Goal: Ask a question: Seek information or help from site administrators or community

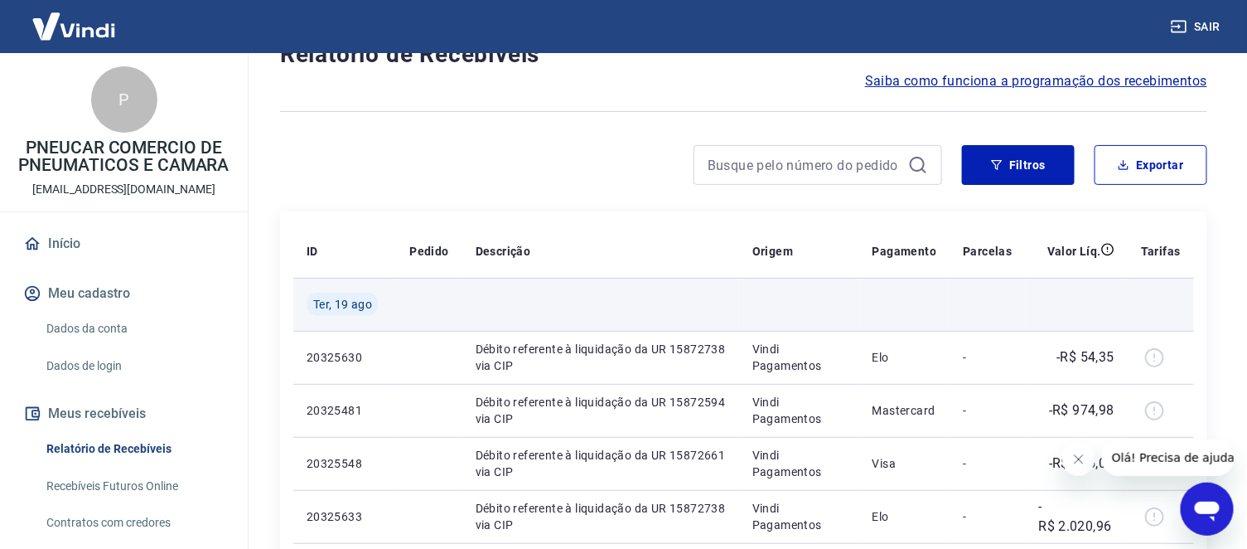
scroll to position [184, 0]
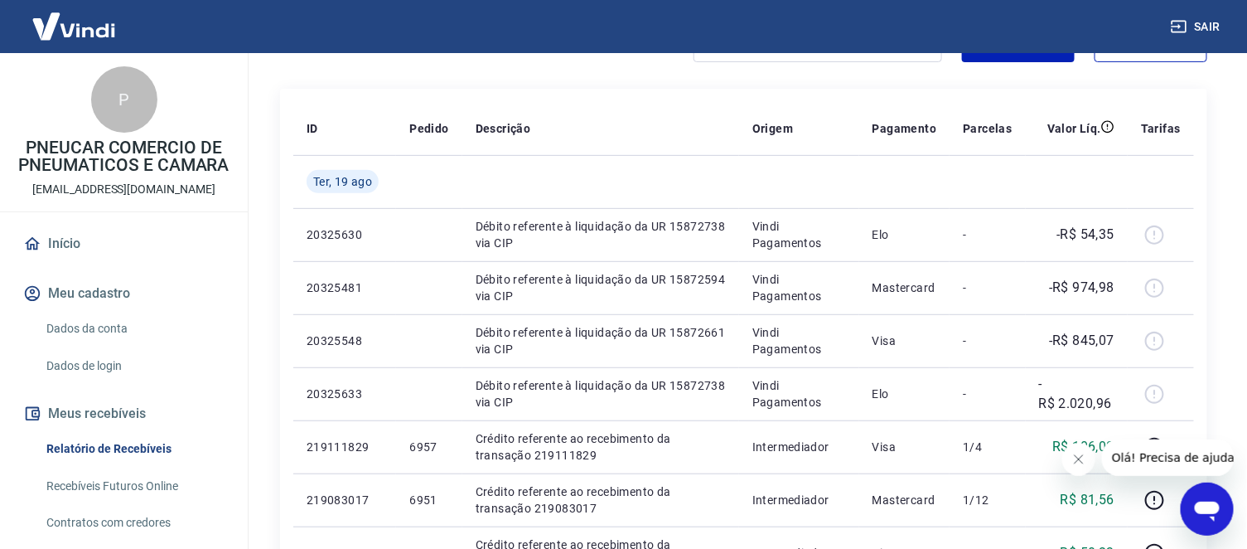
click at [1202, 511] on icon "Abrir janela de mensagens" at bounding box center [1206, 511] width 25 height 20
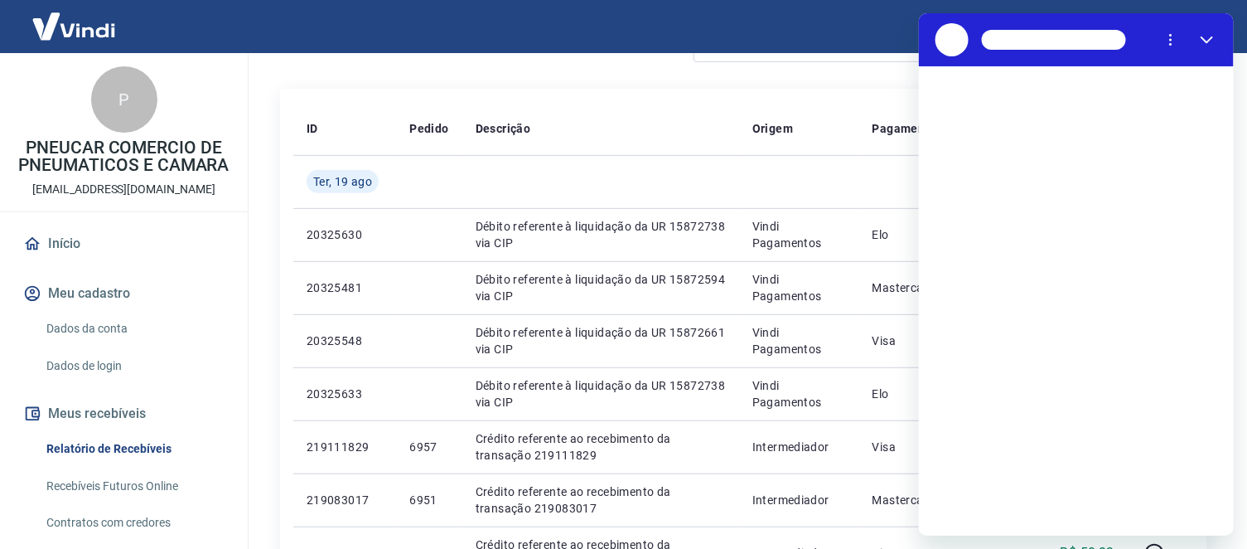
scroll to position [0, 0]
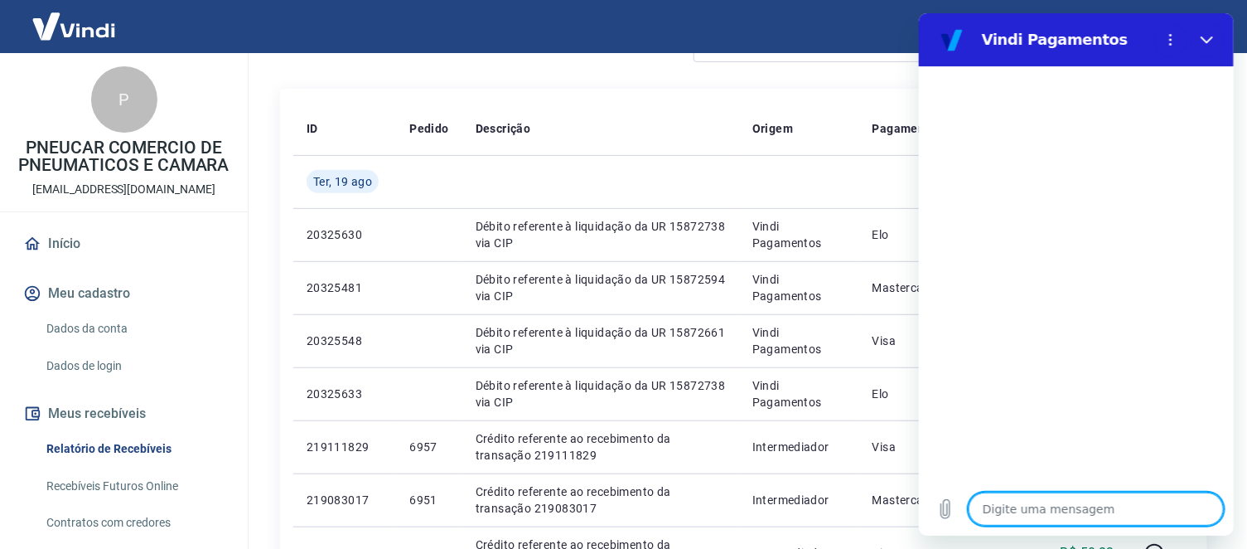
type textarea "b"
type textarea "x"
type textarea "bo"
type textarea "x"
type textarea "bom"
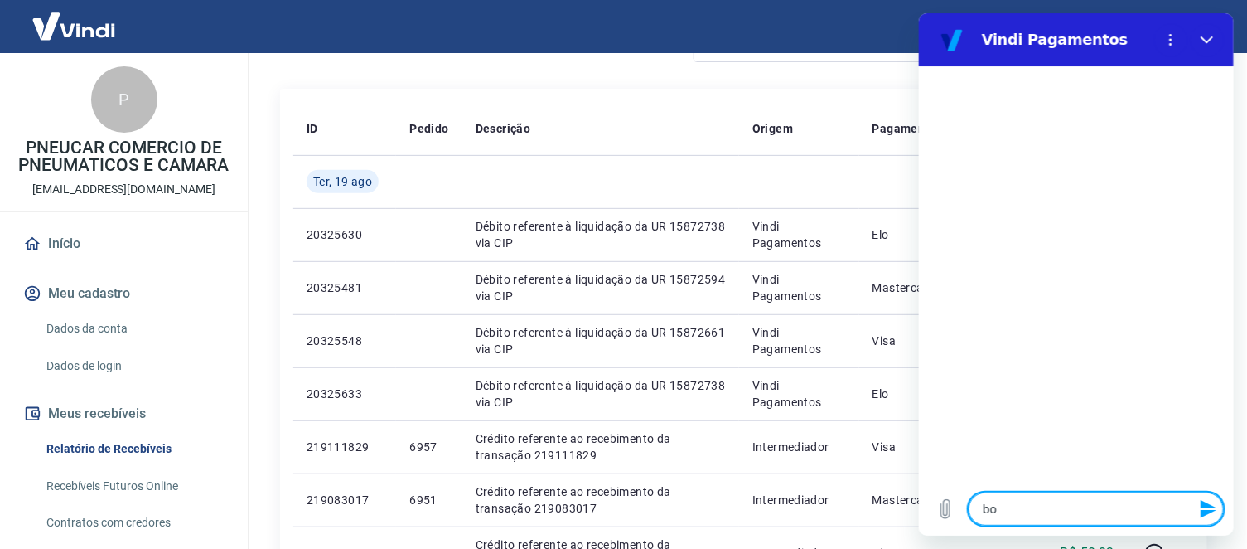
type textarea "x"
type textarea "bom"
type textarea "x"
type textarea "bom d"
type textarea "x"
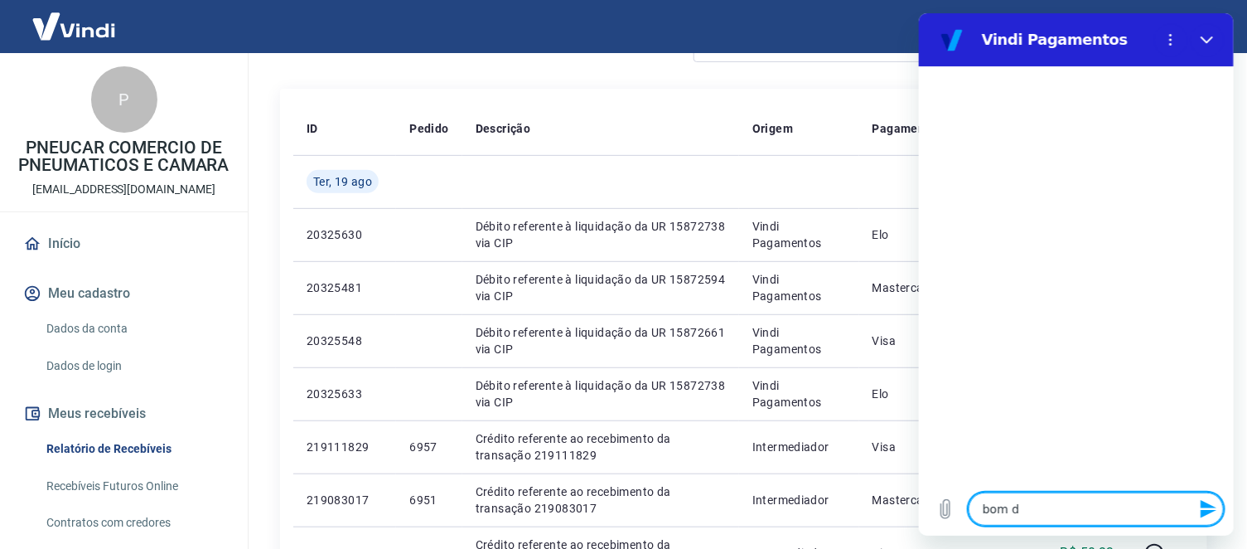
type textarea "bom di"
type textarea "x"
type textarea "bom dia"
type textarea "x"
type textarea "bom dia"
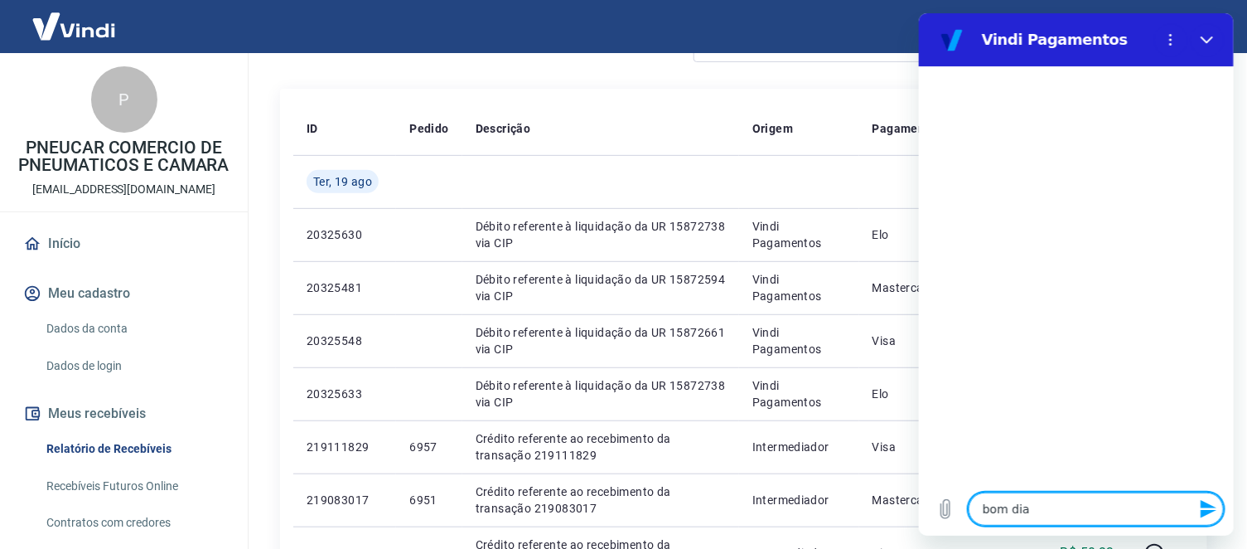
type textarea "x"
type textarea "t"
type textarea "x"
type textarea "tu"
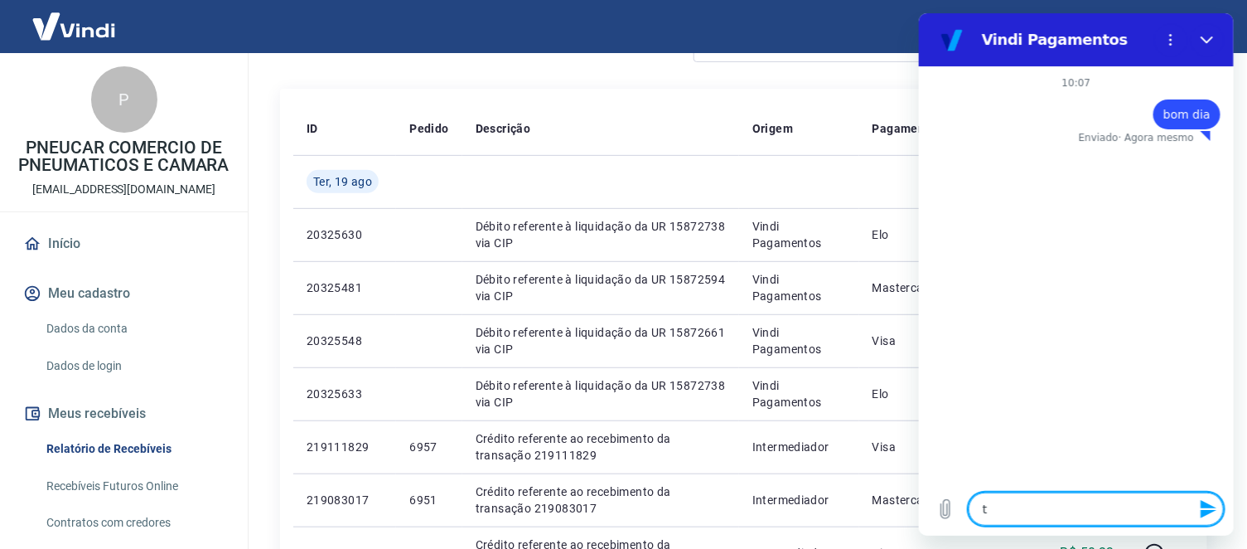
type textarea "x"
type textarea "tud"
type textarea "x"
type textarea "tudo"
type textarea "x"
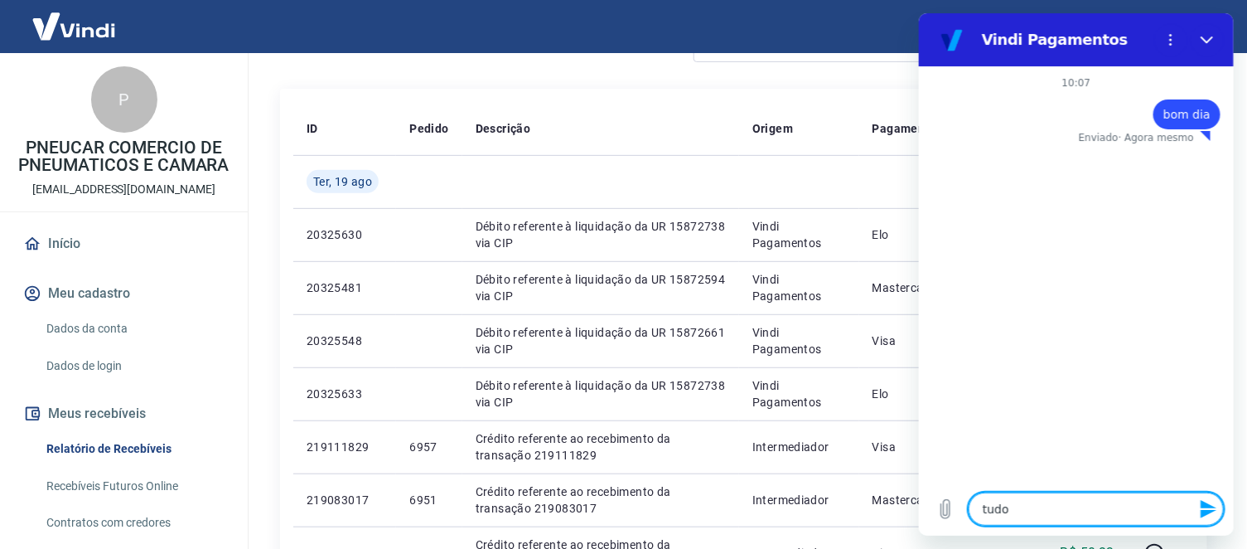
type textarea "tudo"
type textarea "x"
type textarea "tudo b"
type textarea "x"
type textarea "tudo be"
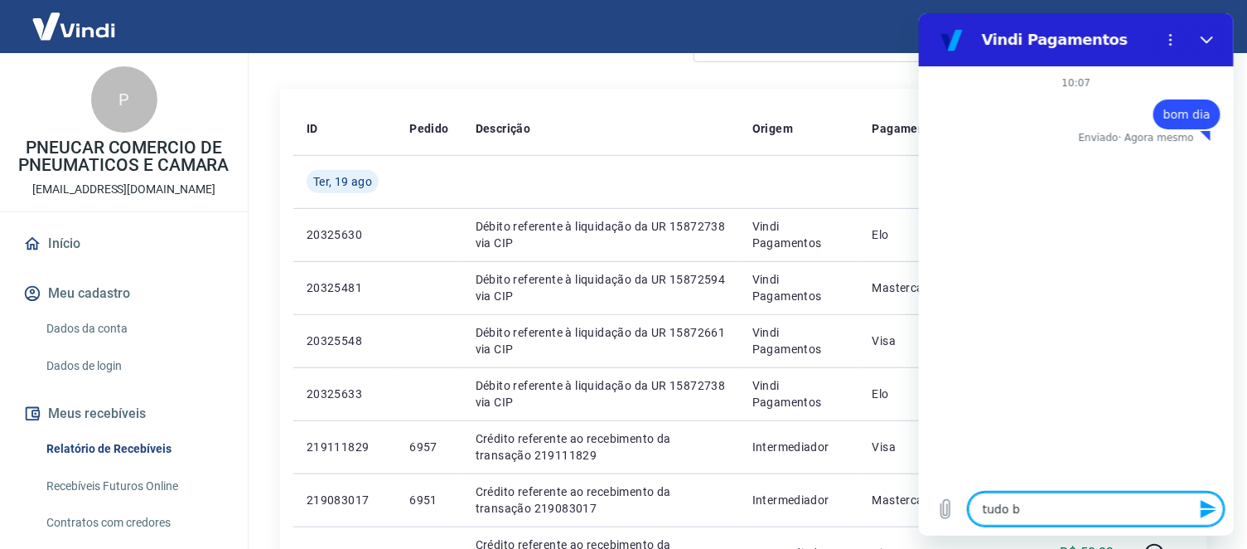
type textarea "x"
type textarea "tudo bem"
type textarea "x"
type textarea "tudo be"
type textarea "x"
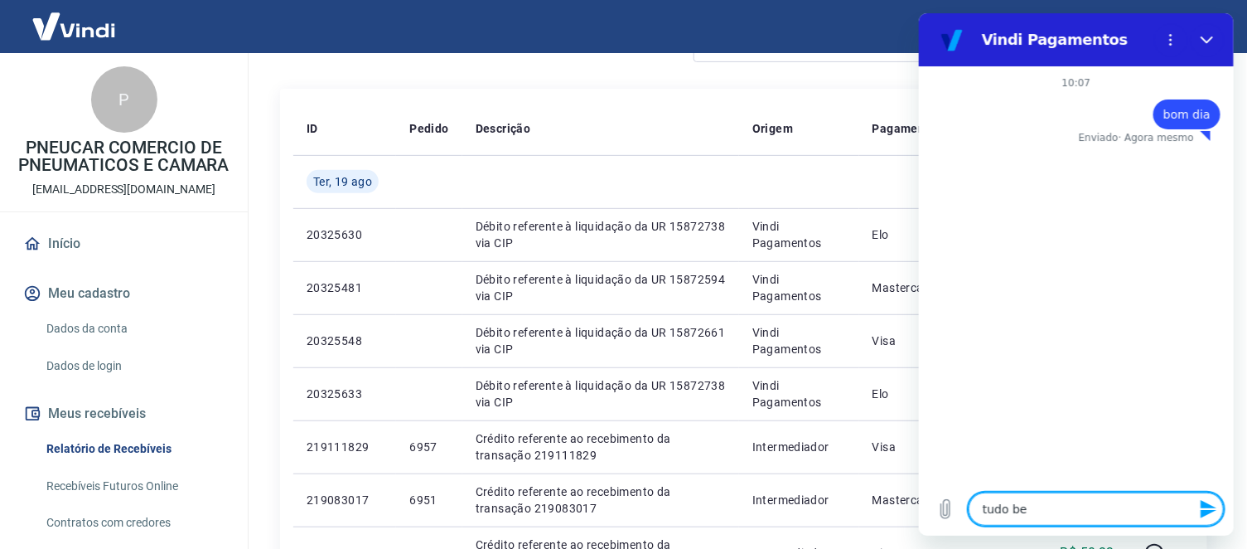
type textarea "tudo b"
type textarea "x"
type textarea "tudo"
type textarea "x"
type textarea "tudo"
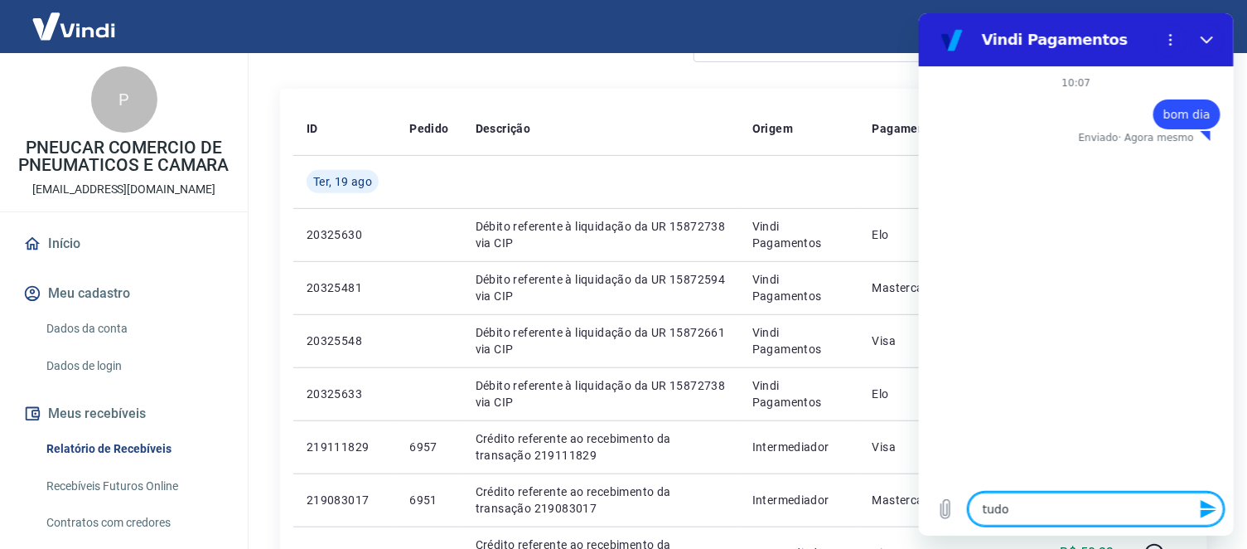
type textarea "x"
type textarea "tud"
type textarea "x"
type textarea "tu"
type textarea "x"
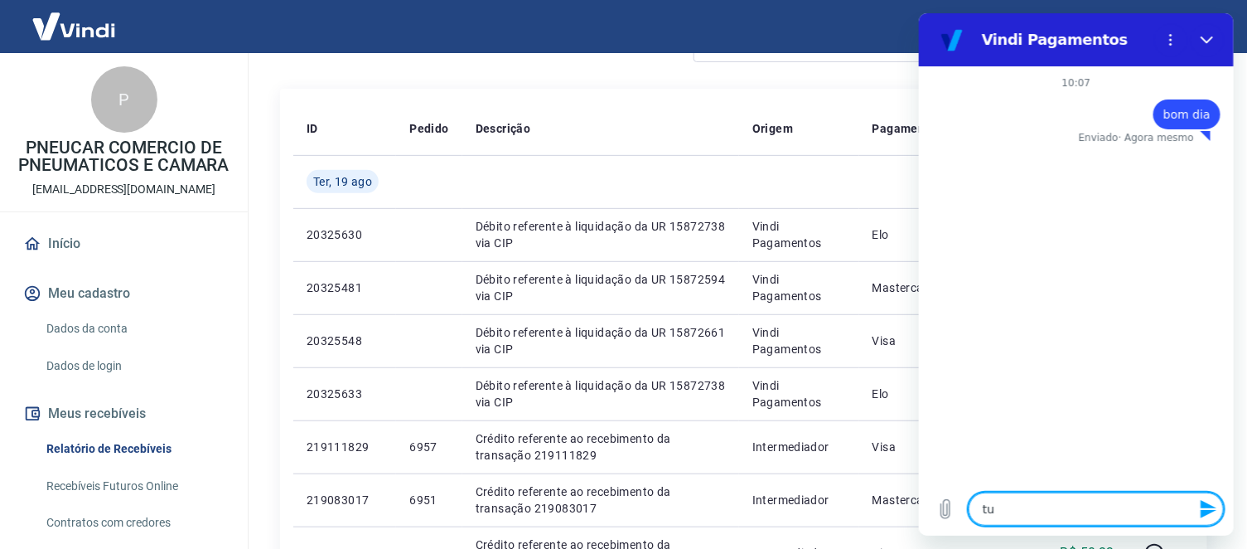
type textarea "t"
type textarea "x"
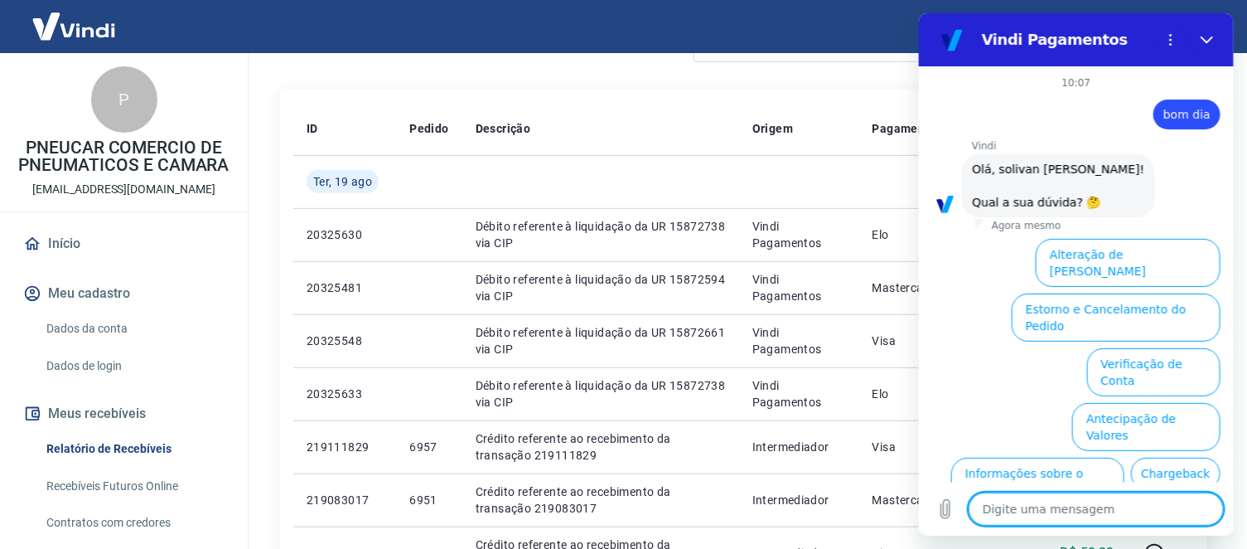
scroll to position [97, 0]
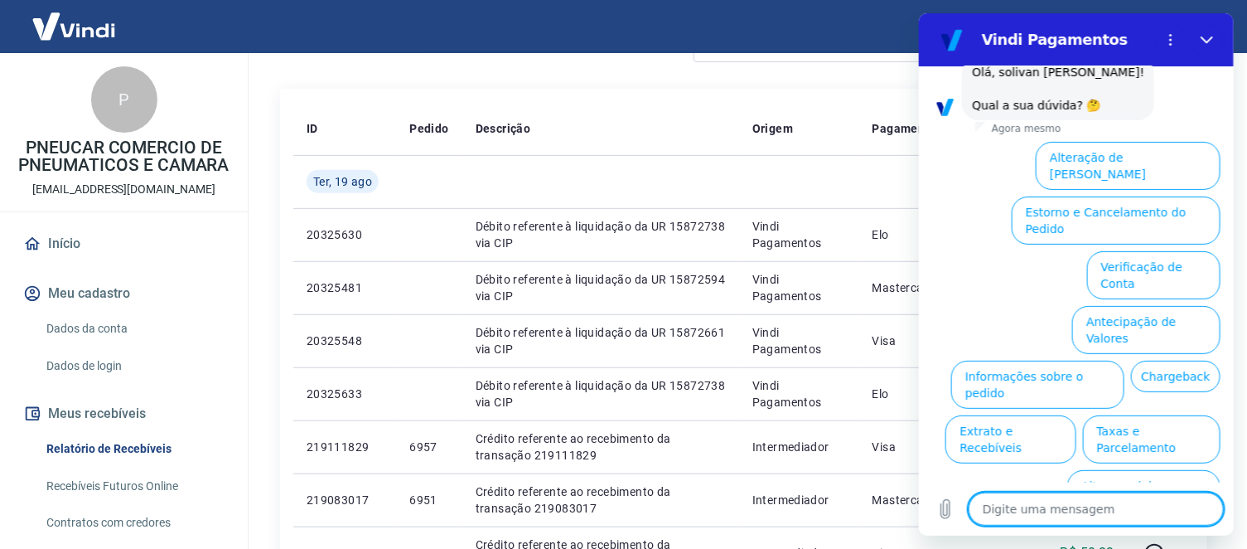
type textarea "p"
type textarea "x"
type textarea "pr"
type textarea "x"
type textarea "pre"
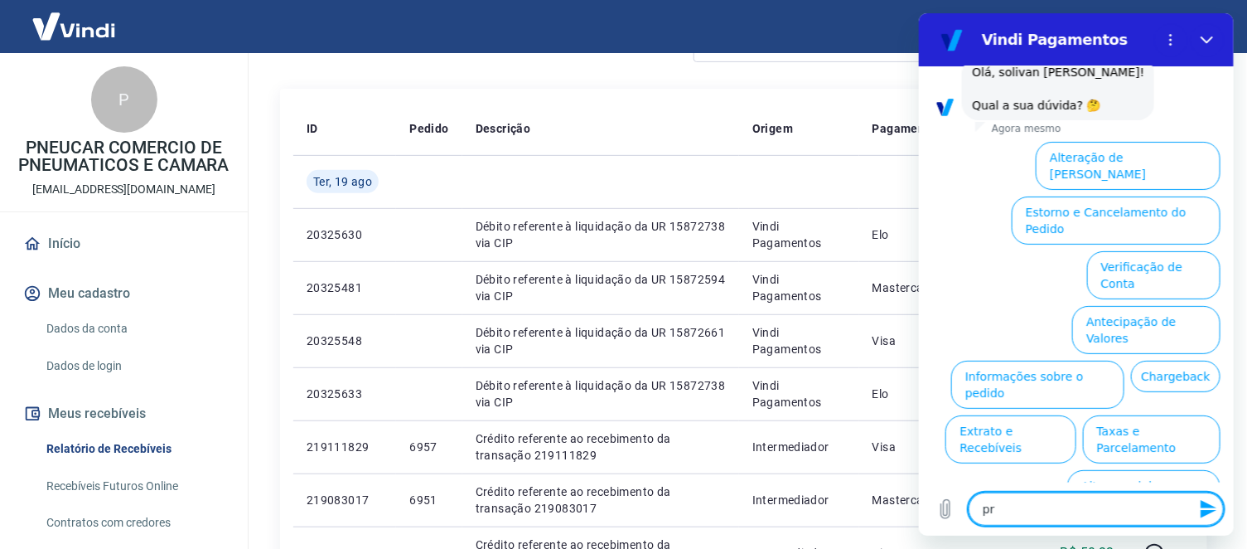
type textarea "x"
type textarea "prec"
type textarea "x"
type textarea "preci"
type textarea "x"
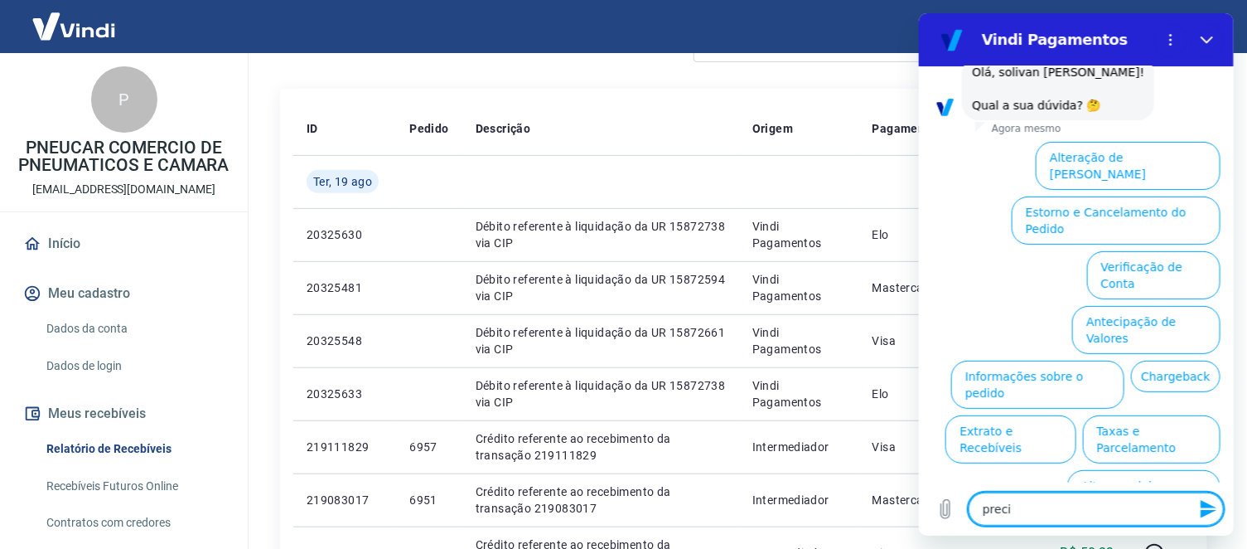
type textarea "precis"
type textarea "x"
type textarea "preciso"
type textarea "x"
type textarea "preciso"
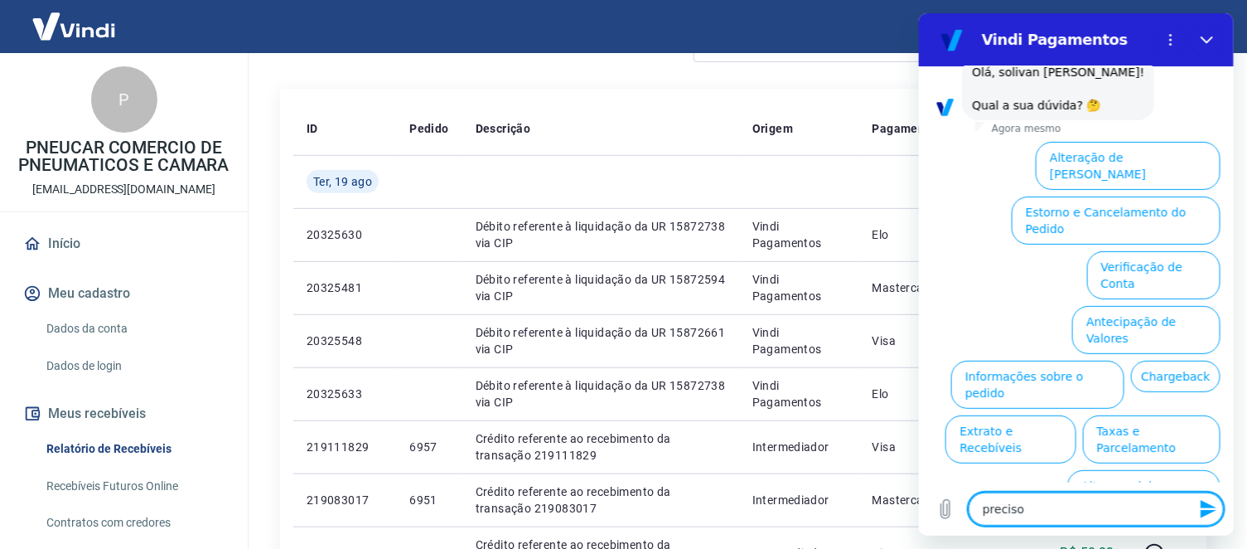
type textarea "x"
type textarea "preciso d"
type textarea "x"
type textarea "preciso de"
type textarea "x"
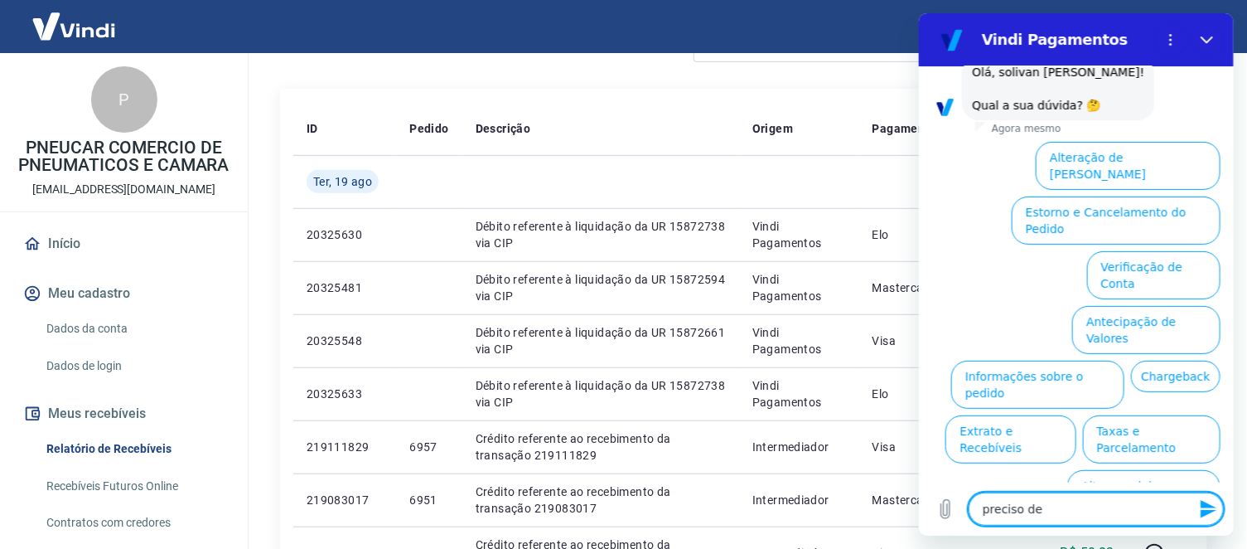
type textarea "preciso de"
type textarea "x"
type textarea "preciso de a"
type textarea "x"
type textarea "preciso de aj"
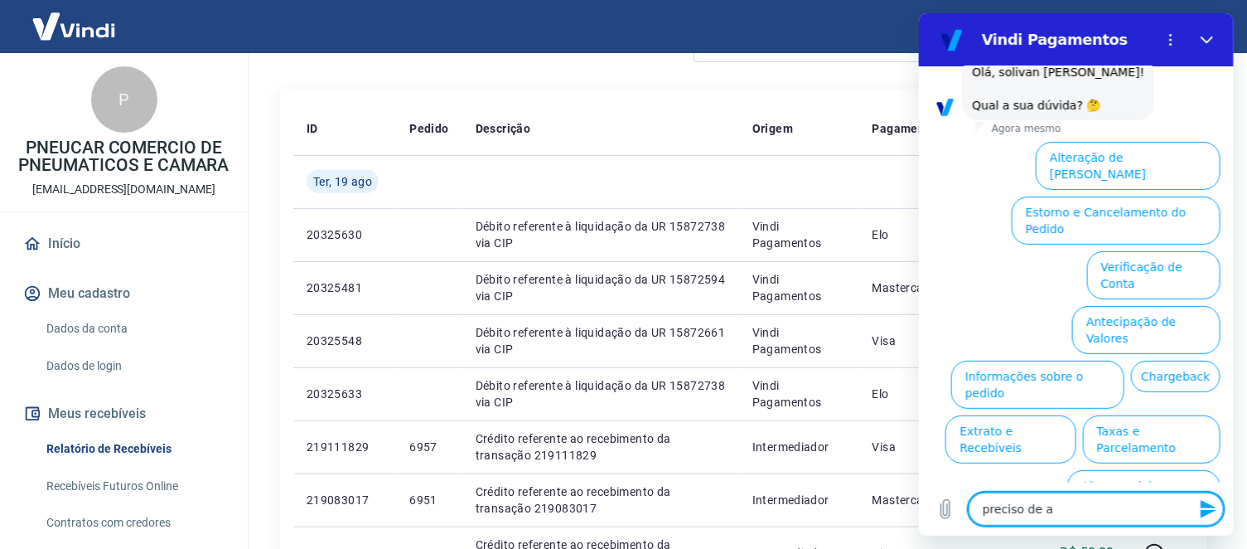
type textarea "x"
type textarea "preciso de aju"
type textarea "x"
type textarea "preciso de ajud"
type textarea "x"
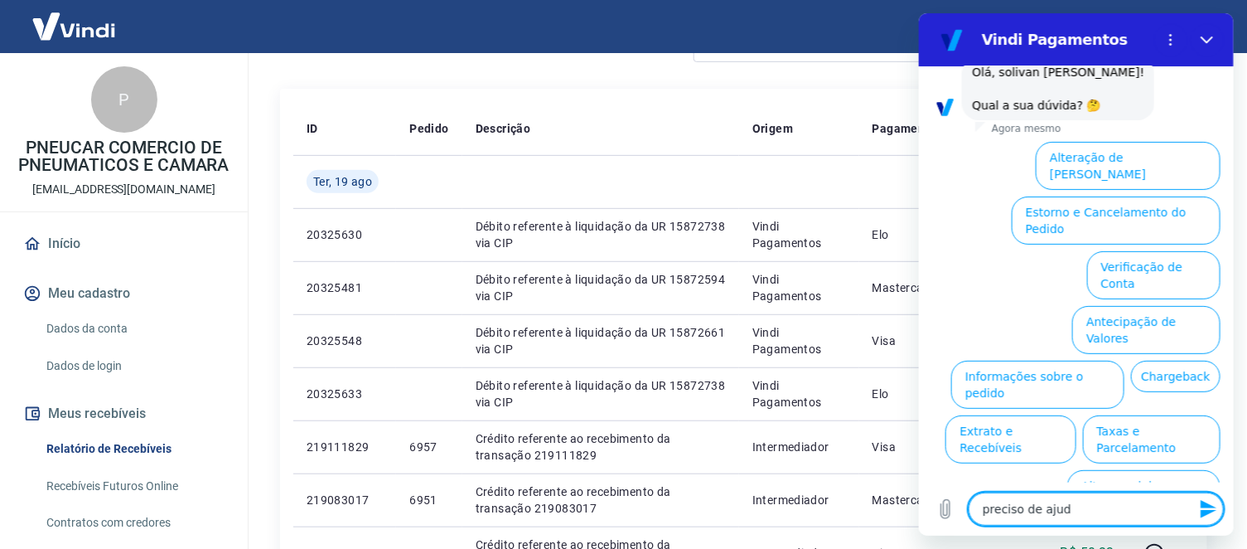
type textarea "preciso de ajuda"
type textarea "x"
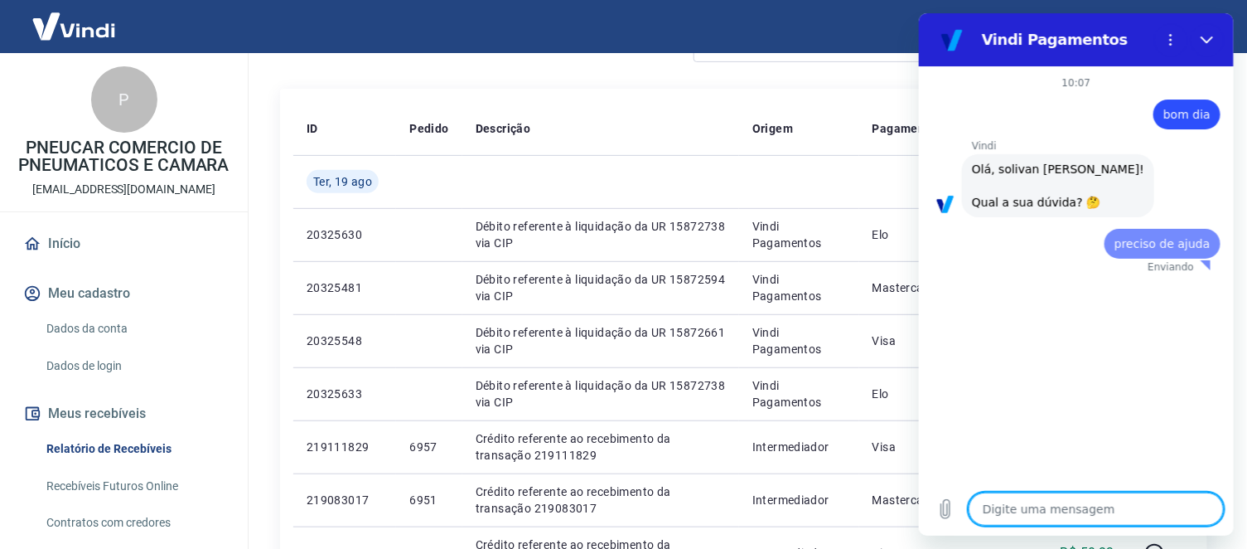
scroll to position [0, 0]
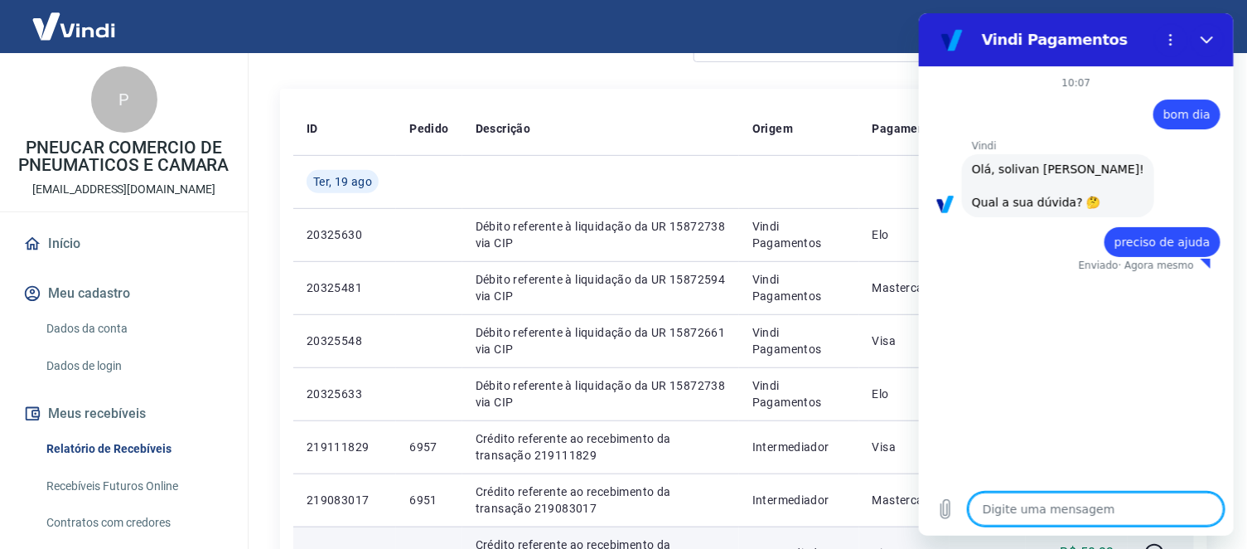
type textarea "x"
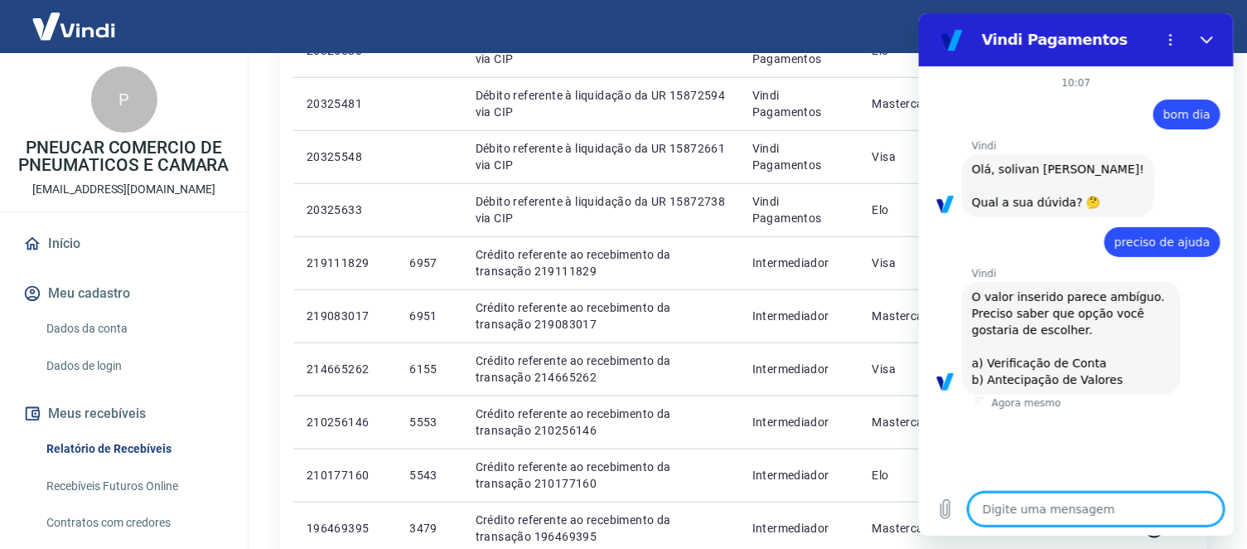
scroll to position [644, 0]
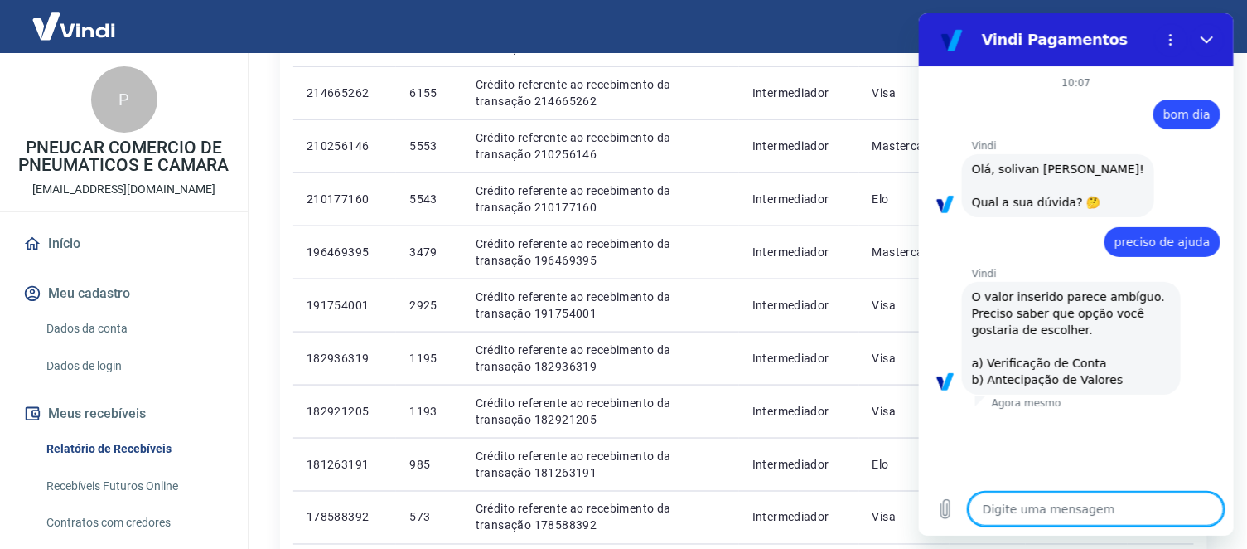
type textarea "a"
type textarea "x"
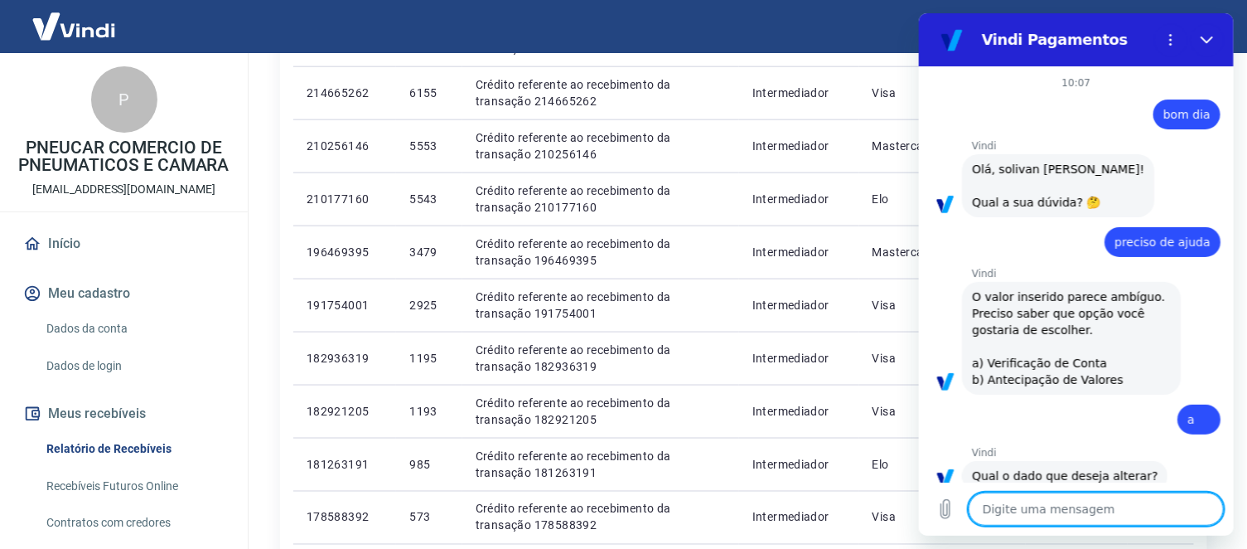
type textarea "x"
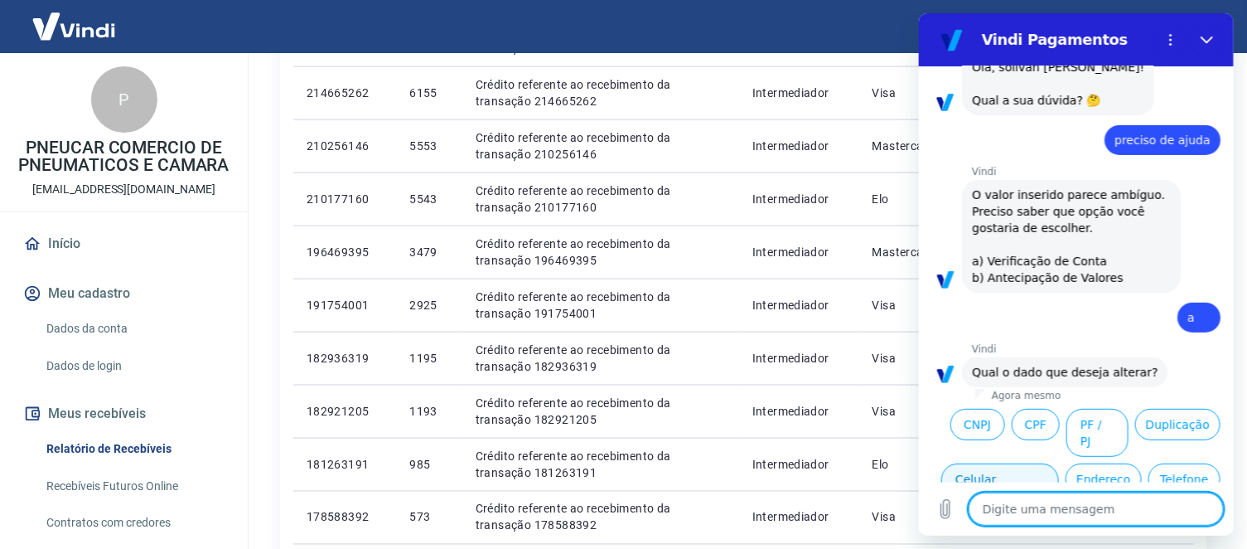
scroll to position [216, 0]
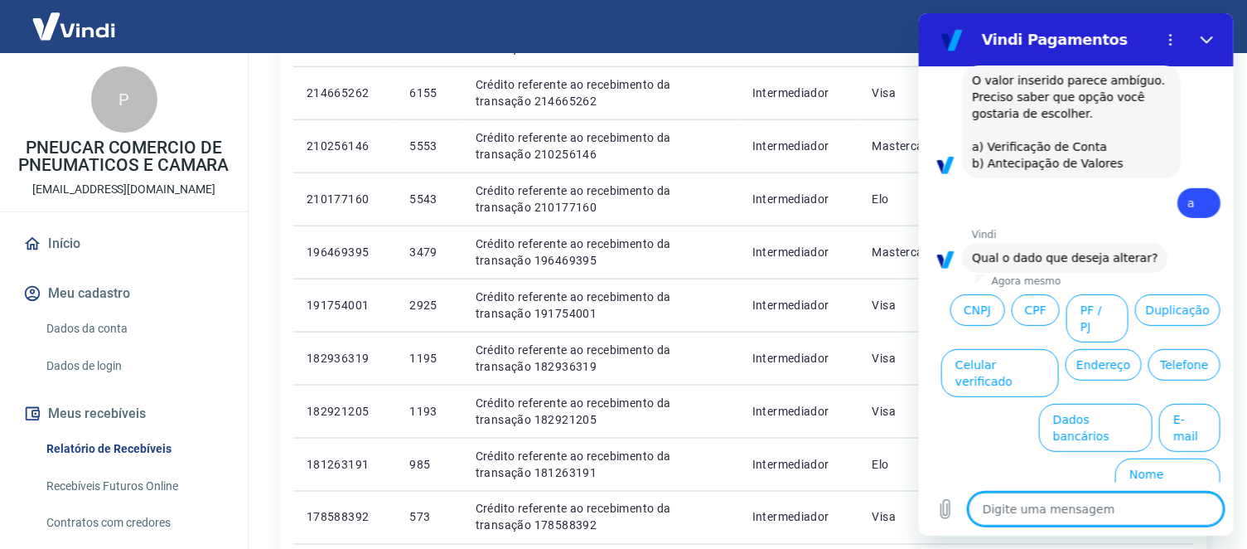
type textarea "g"
type textarea "x"
type textarea "go"
type textarea "x"
type textarea "gos"
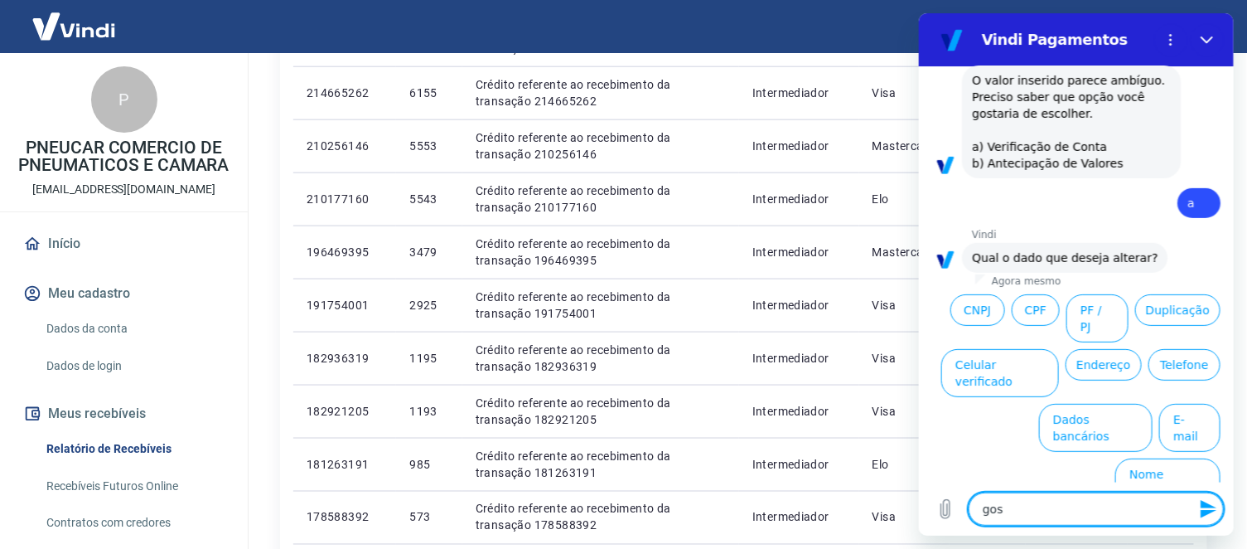
type textarea "x"
type textarea "gost"
type textarea "x"
type textarea "gosta"
type textarea "x"
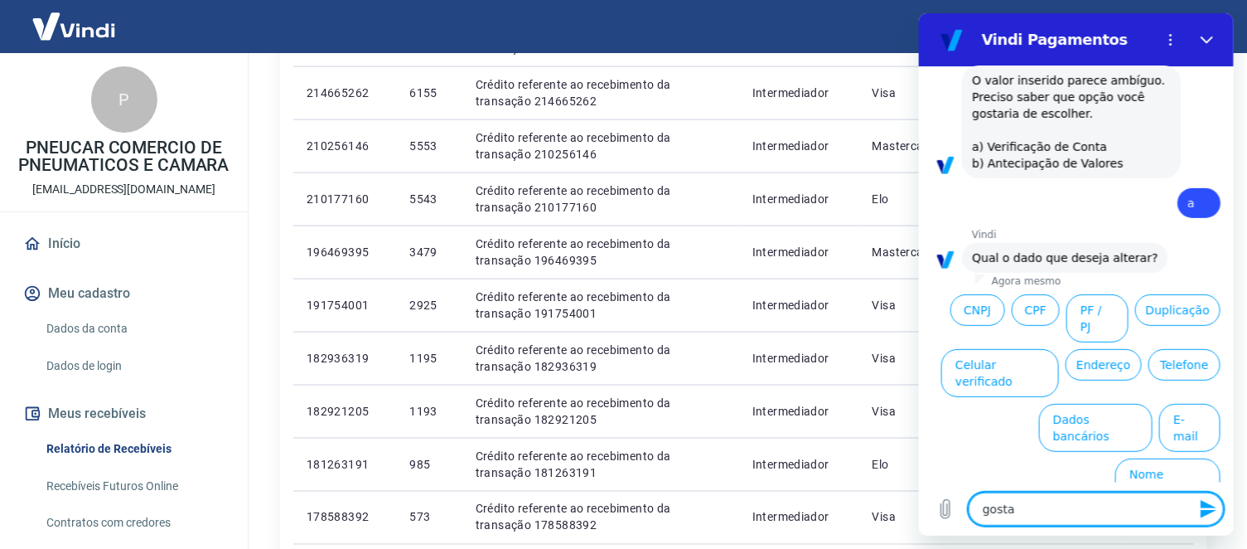
type textarea "gostar"
type textarea "x"
type textarea "gostari"
type textarea "x"
type textarea "gostaria"
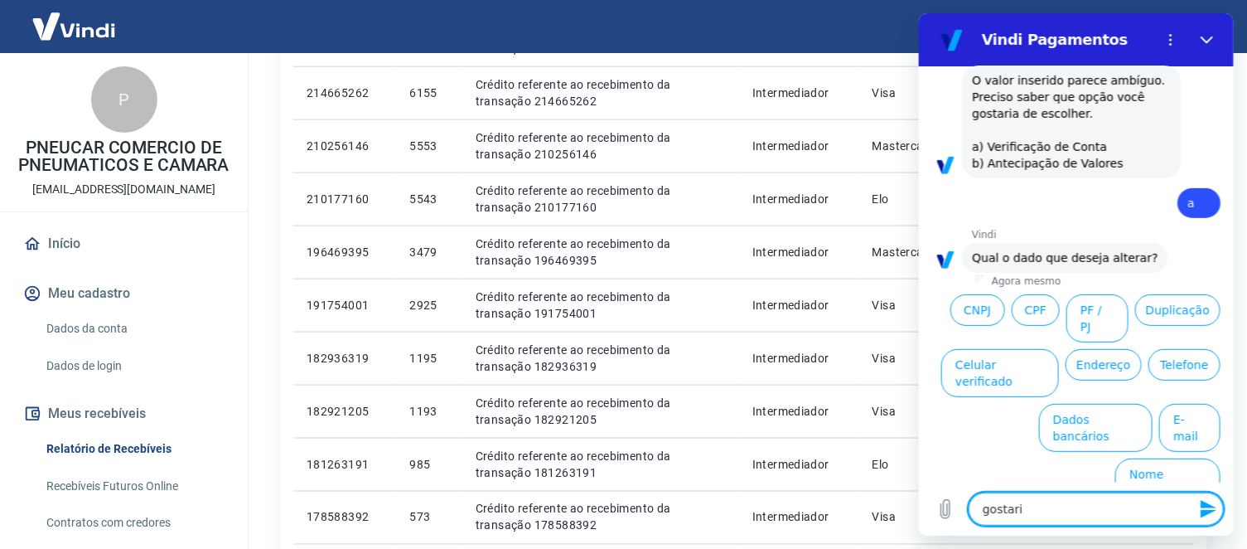
type textarea "x"
type textarea "gostaria"
type textarea "x"
type textarea "gostaria d"
type textarea "x"
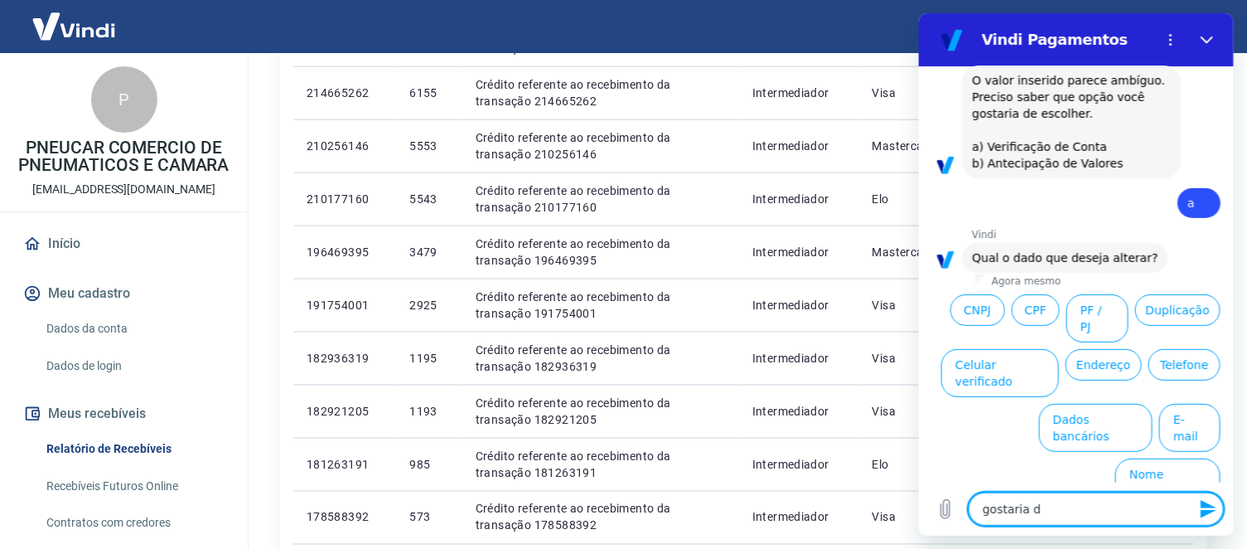
type textarea "gostaria de"
type textarea "x"
type textarea "gostaria de"
type textarea "x"
type textarea "gostaria de f"
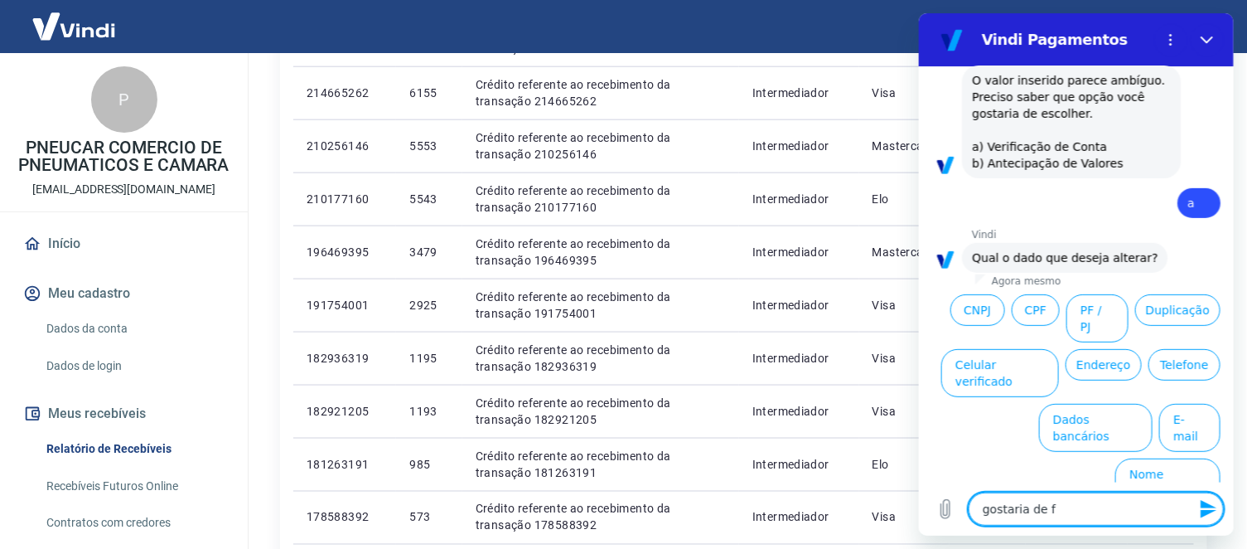
type textarea "x"
type textarea "gostaria de fa"
type textarea "x"
type textarea "gostaria de fal"
type textarea "x"
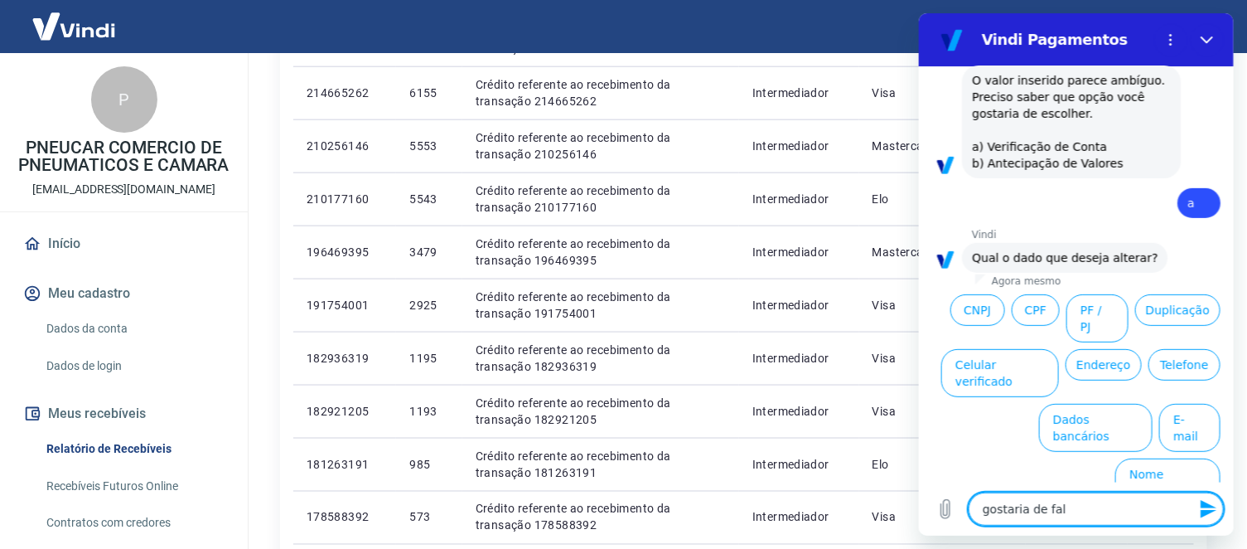
type textarea "gostaria de fala"
type textarea "x"
type textarea "gostaria de falar"
type textarea "x"
type textarea "gostaria de falar"
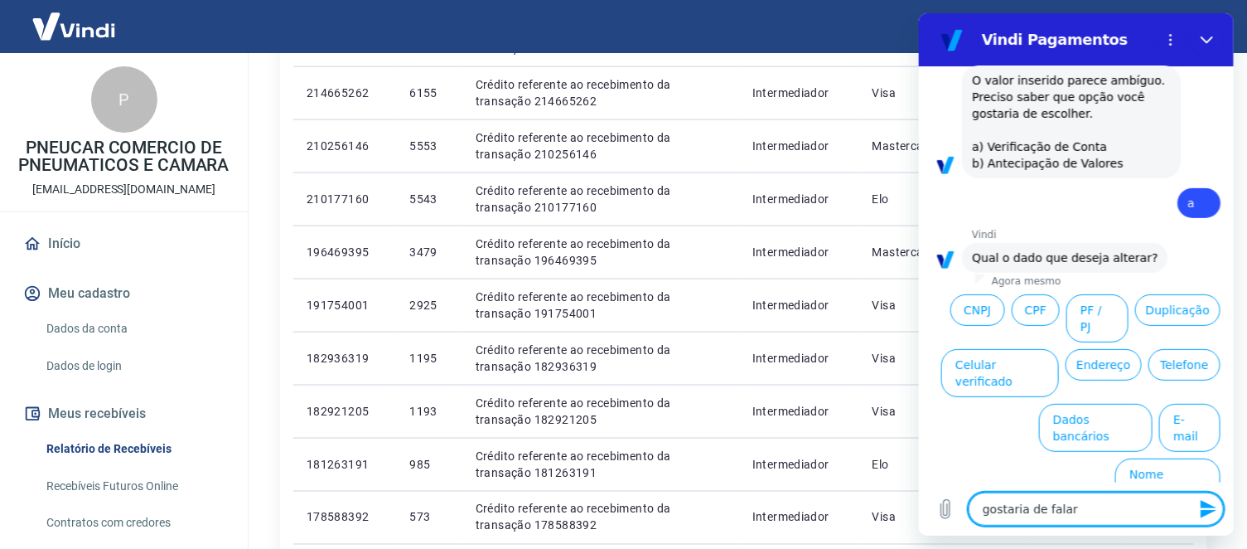
type textarea "x"
type textarea "gostaria de falar c"
type textarea "x"
type textarea "gostaria de falar co"
type textarea "x"
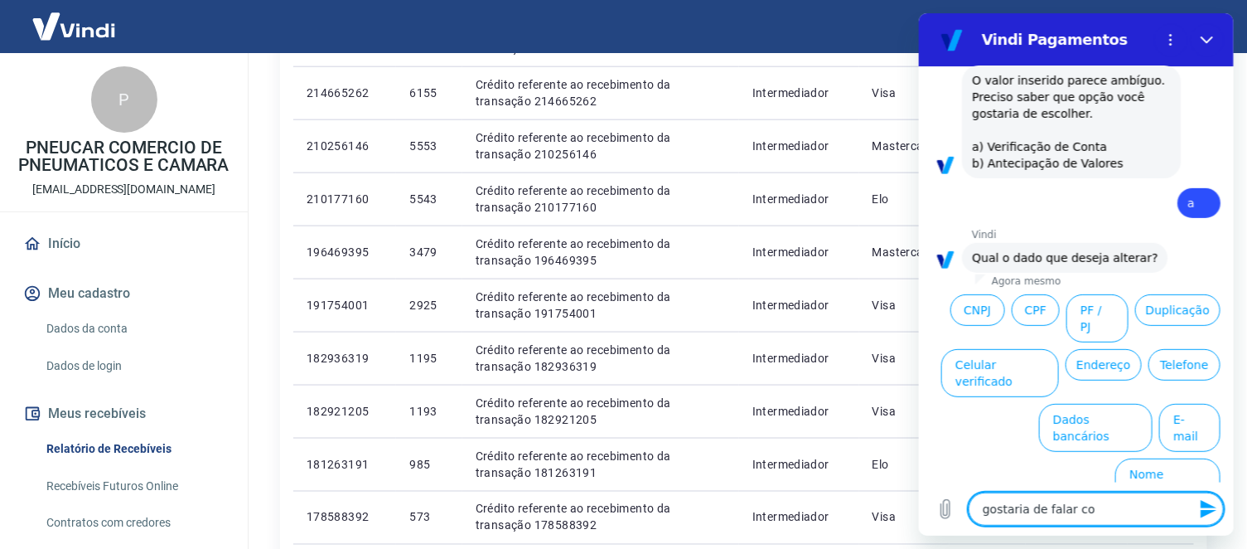
type textarea "gostaria de falar com"
type textarea "x"
type textarea "gostaria de falar com"
type textarea "x"
type textarea "gostaria de falar com u"
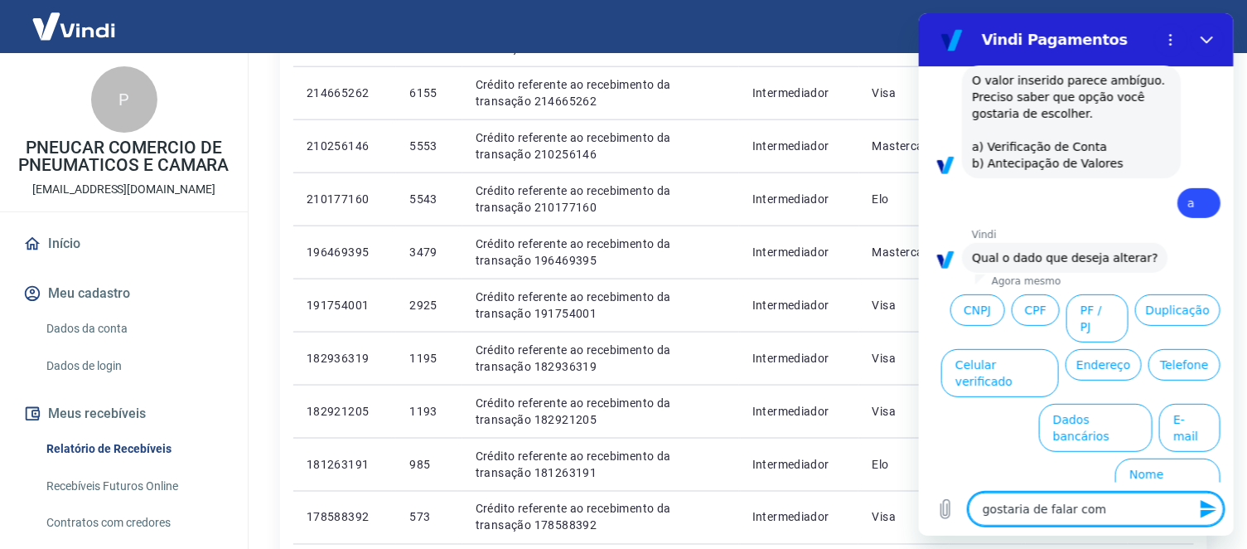
type textarea "x"
type textarea "gostaria de falar com um"
type textarea "x"
type textarea "gostaria de falar com um"
type textarea "x"
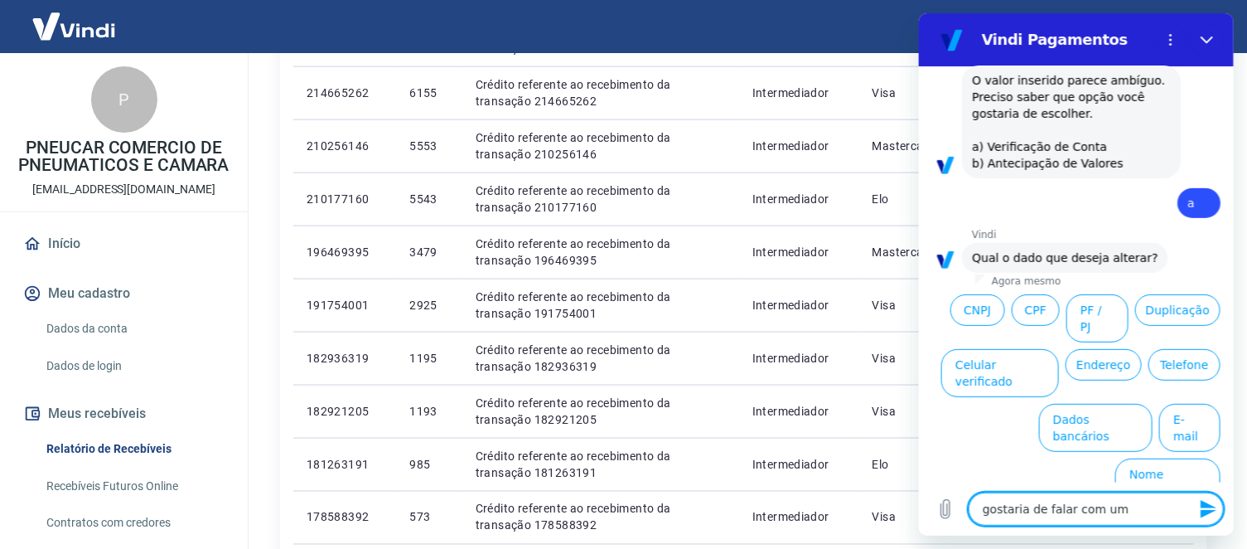
type textarea "gostaria de falar com um a"
type textarea "x"
type textarea "gostaria de falar com um at"
type textarea "x"
type textarea "gostaria de falar com um ate"
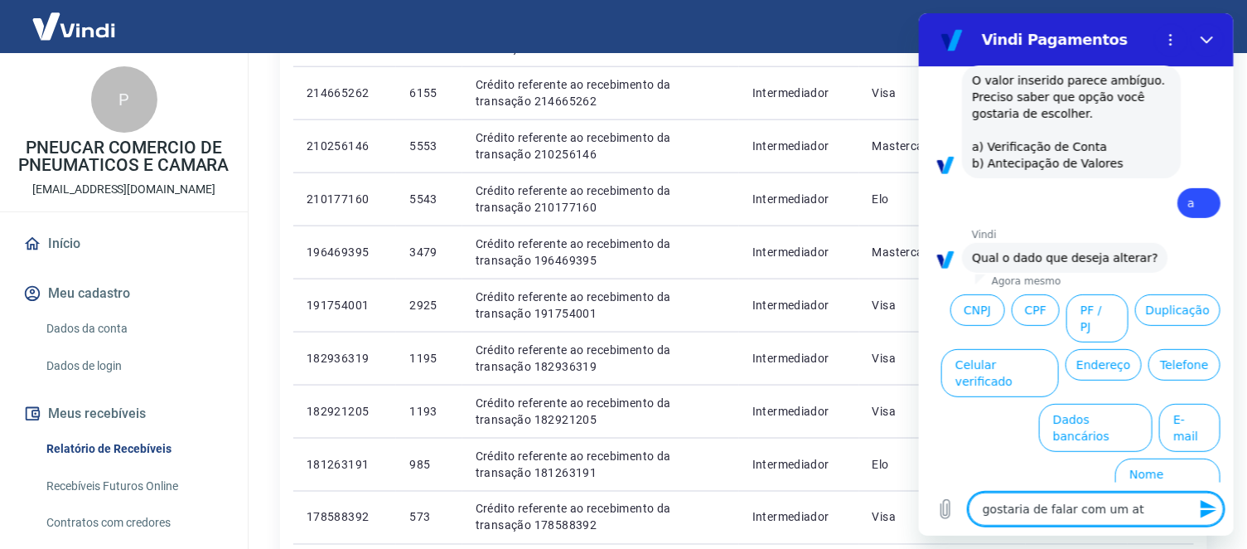
type textarea "x"
type textarea "gostaria de falar com um [GEOGRAPHIC_DATA]"
type textarea "x"
type textarea "gostaria de falar com um [GEOGRAPHIC_DATA]"
type textarea "x"
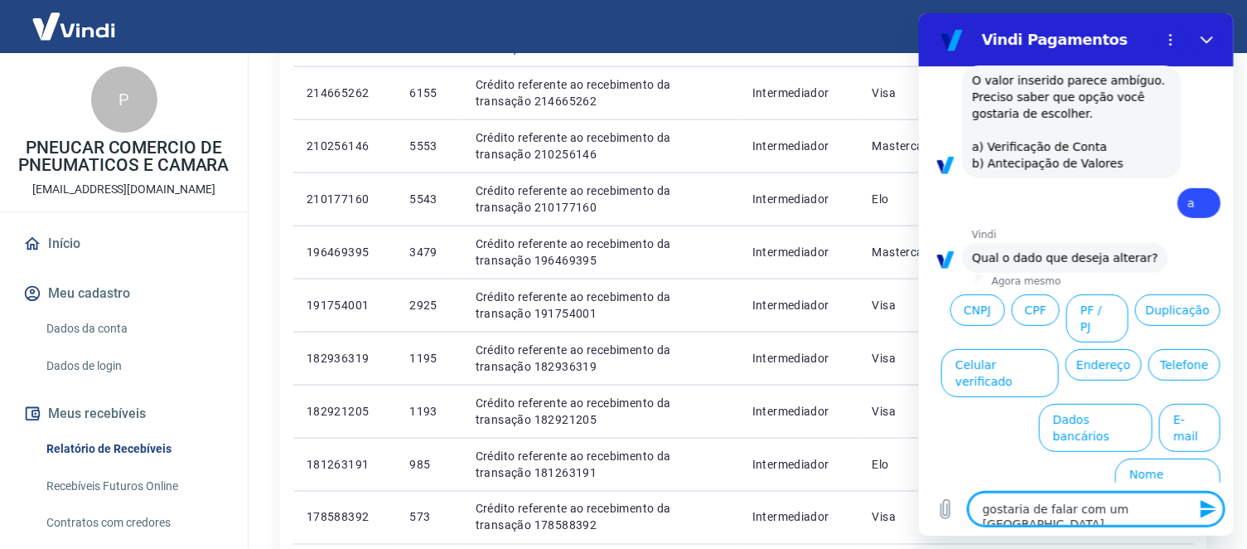
type textarea "gostaria de falar com um atened"
type textarea "x"
type textarea "gostaria de falar com um atenede"
type textarea "x"
type textarea "gostaria de falar com um ateneden"
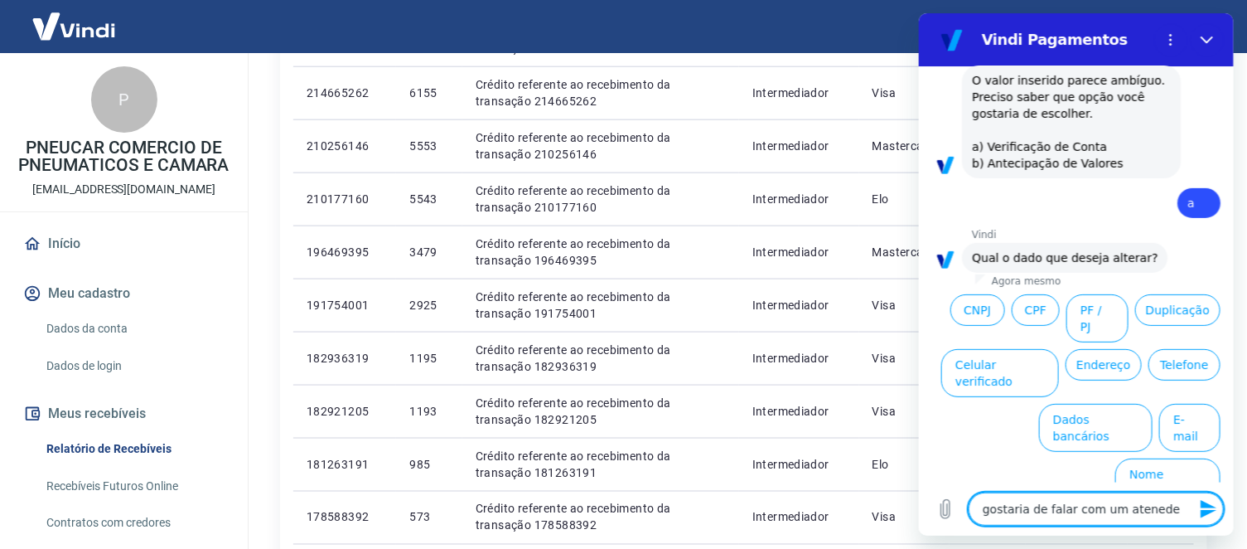
type textarea "x"
type textarea "gostaria de falar com um atenedent"
type textarea "x"
type textarea "gostaria de falar com um atenedente"
type textarea "x"
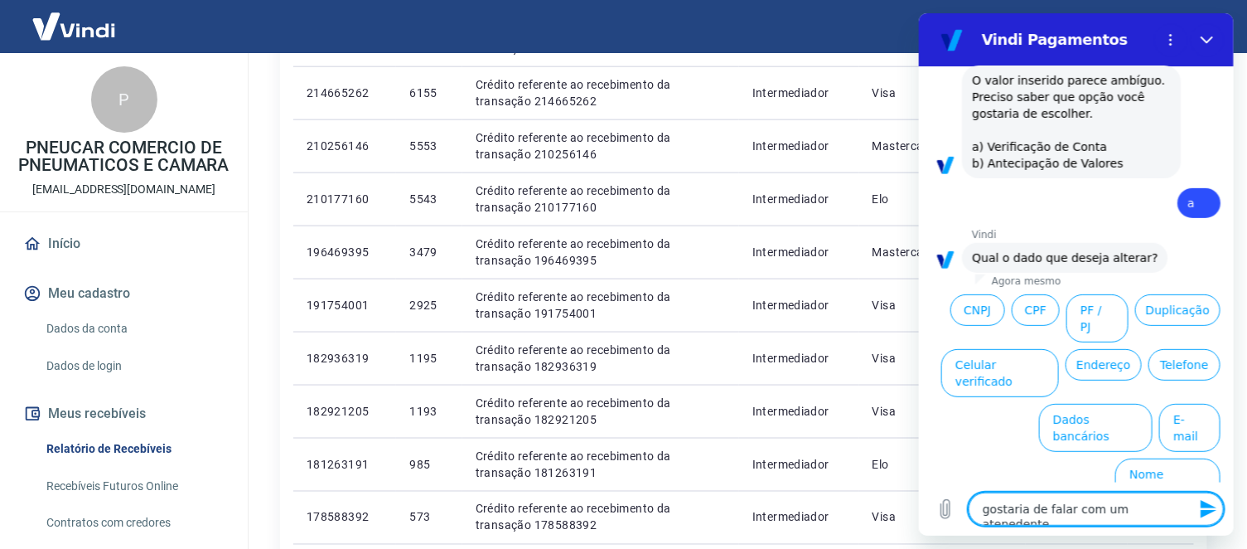
type textarea "gostaria de falar com um atenedente"
type textarea "x"
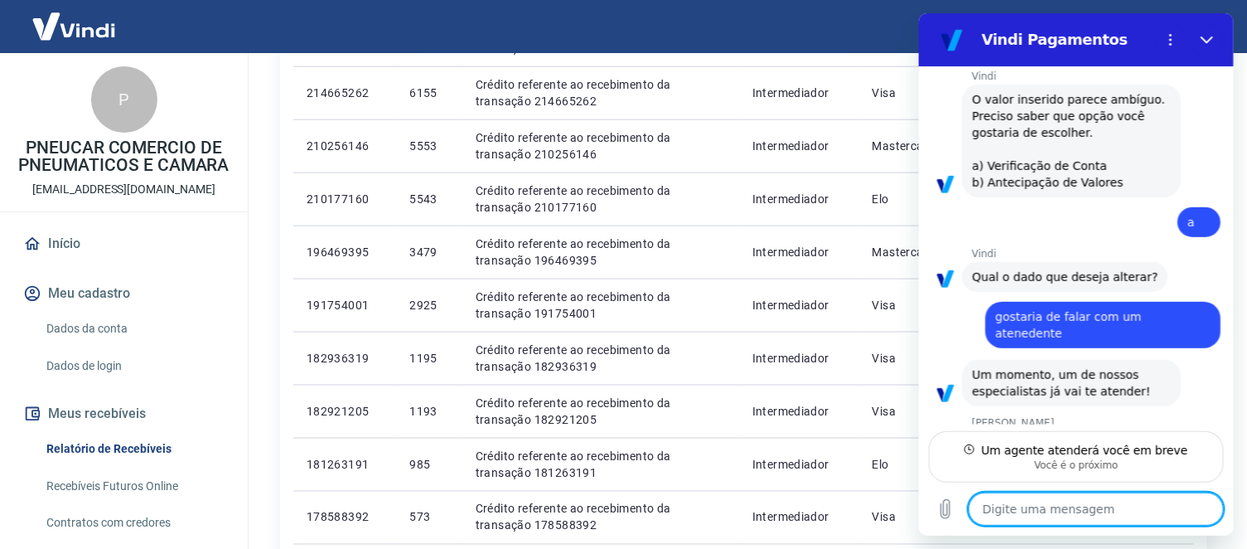
scroll to position [212, 0]
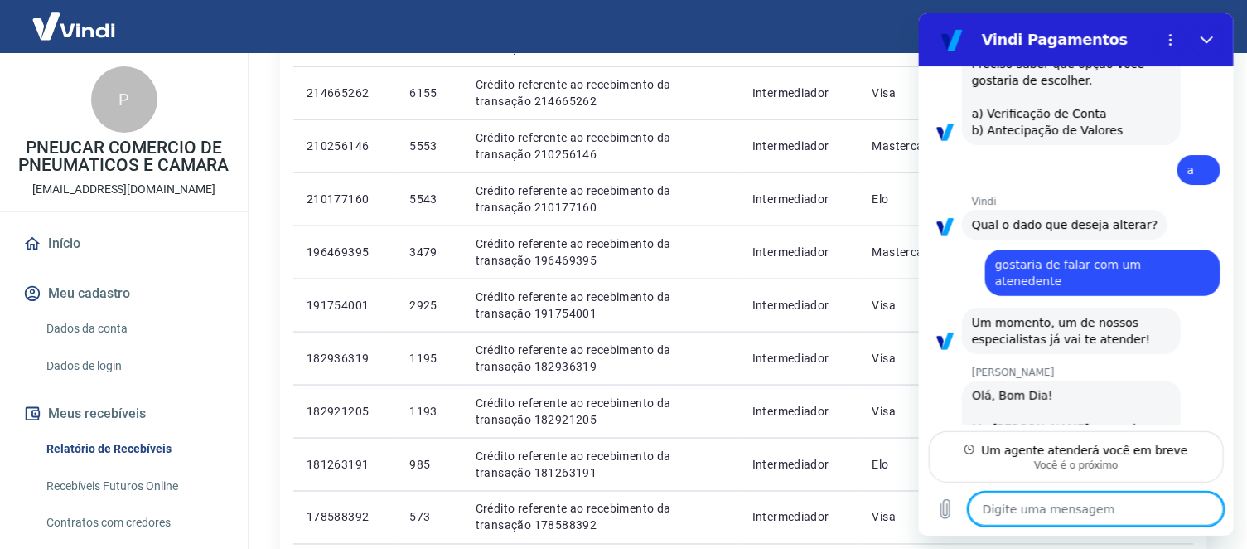
type textarea "x"
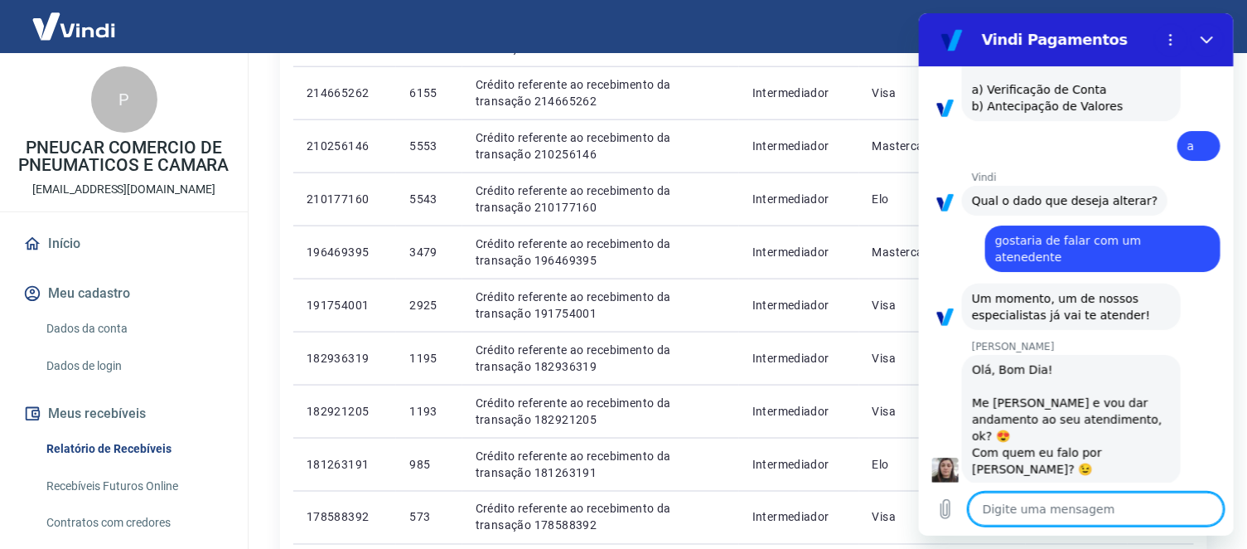
scroll to position [277, 0]
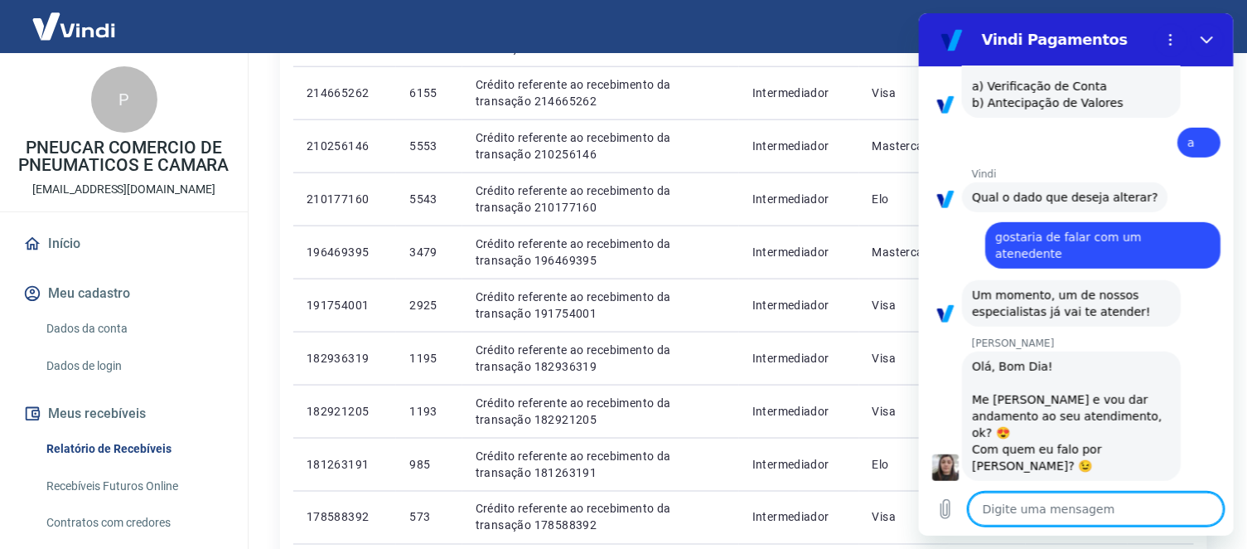
type textarea "o"
type textarea "x"
type textarea "ol"
type textarea "x"
type textarea "olá"
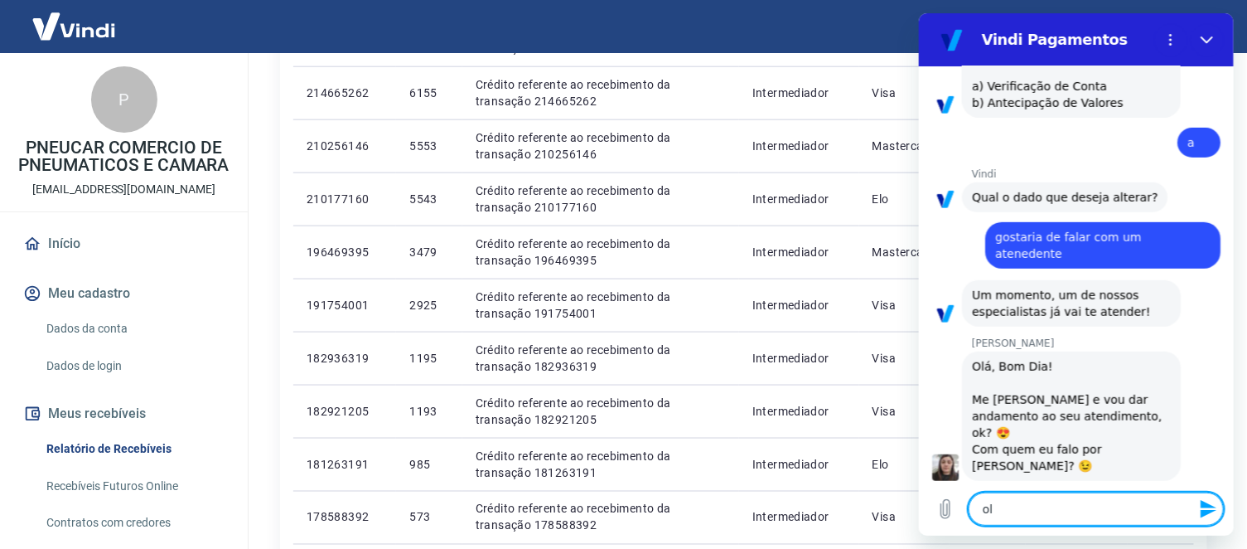
type textarea "x"
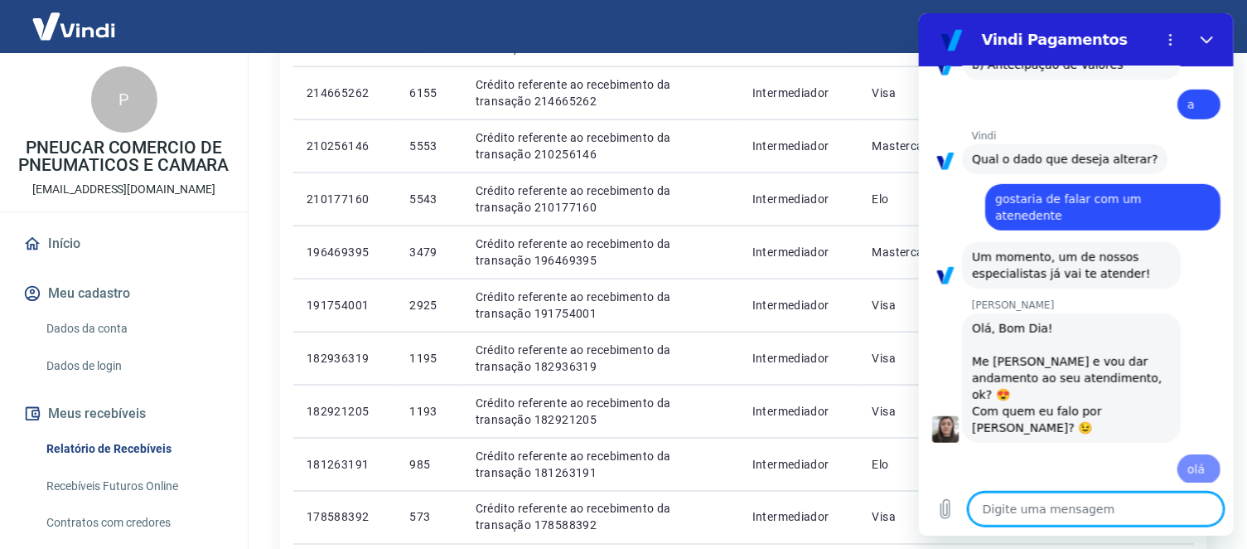
type textarea "x"
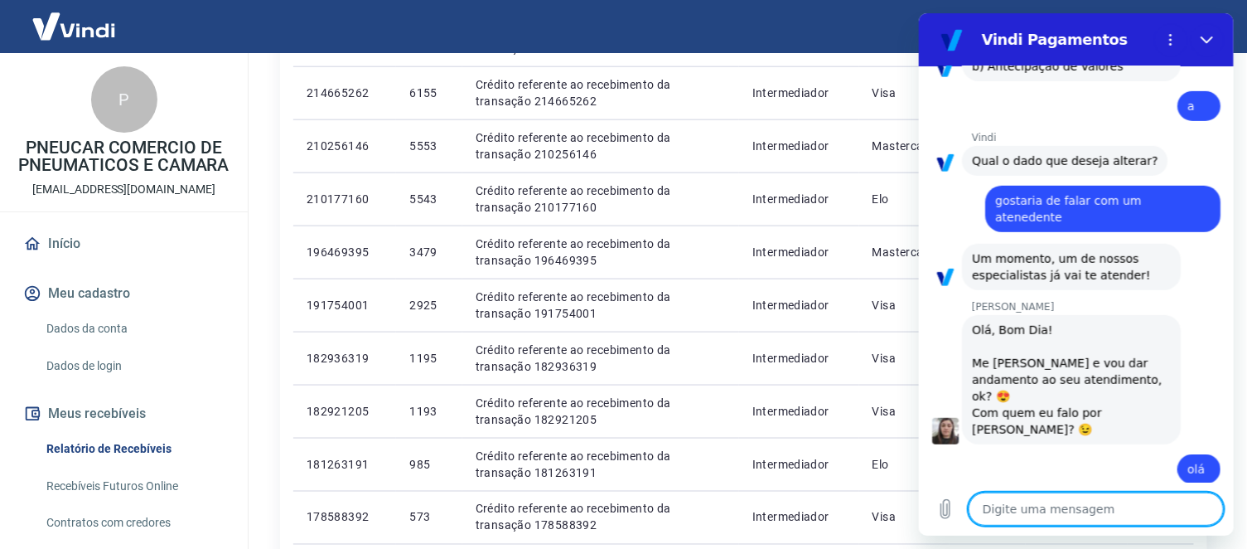
scroll to position [317, 0]
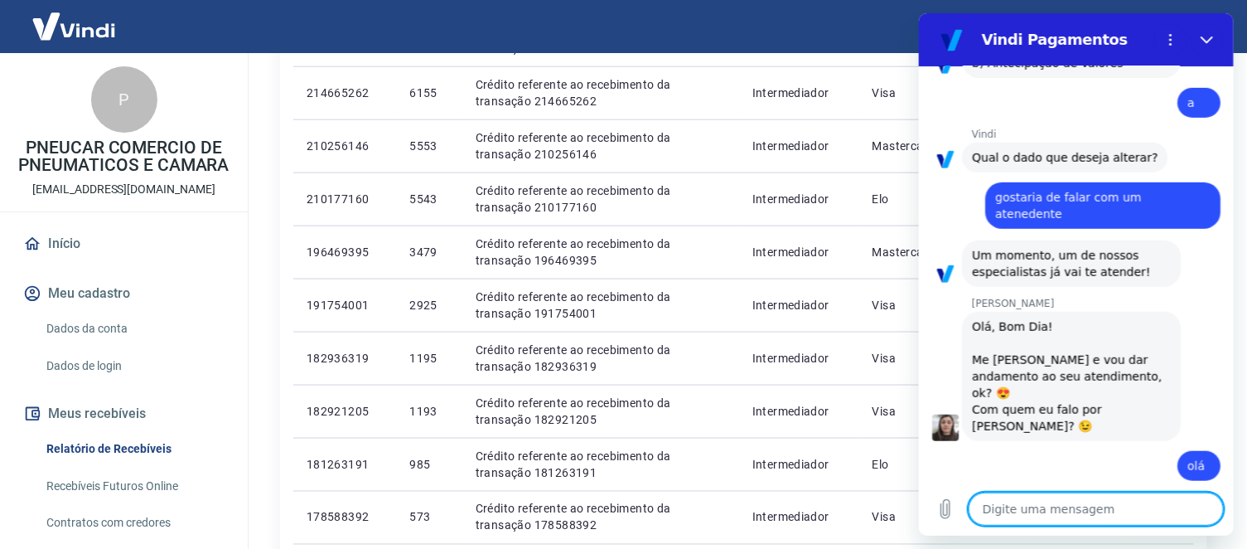
type textarea "p"
type textarea "x"
type textarea "pr"
type textarea "x"
type textarea "pre"
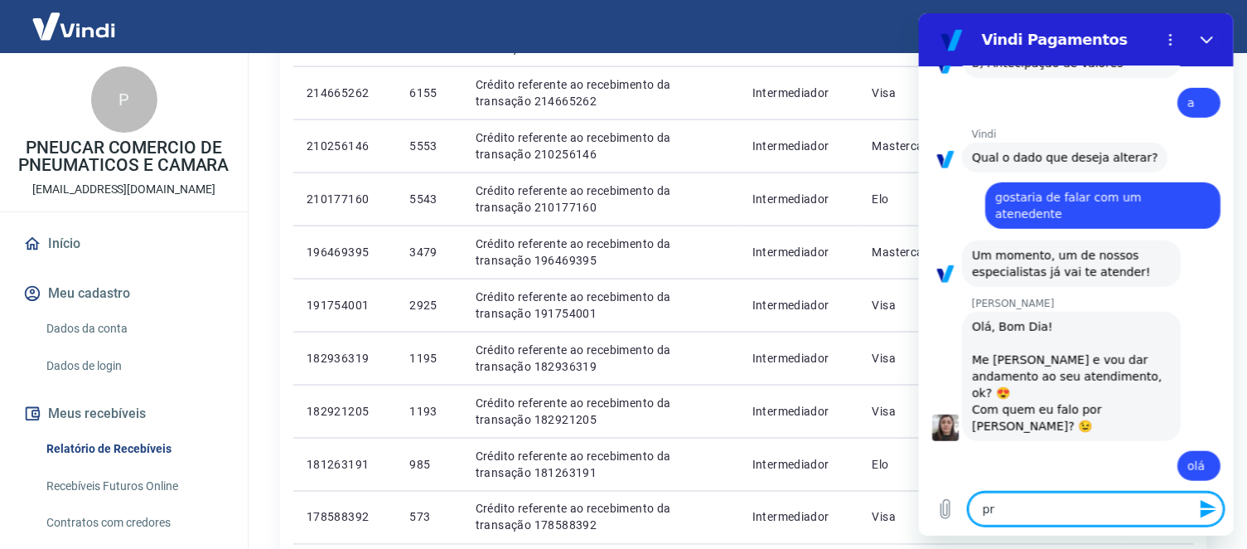
type textarea "x"
type textarea "prec"
type textarea "x"
type textarea "preci"
type textarea "x"
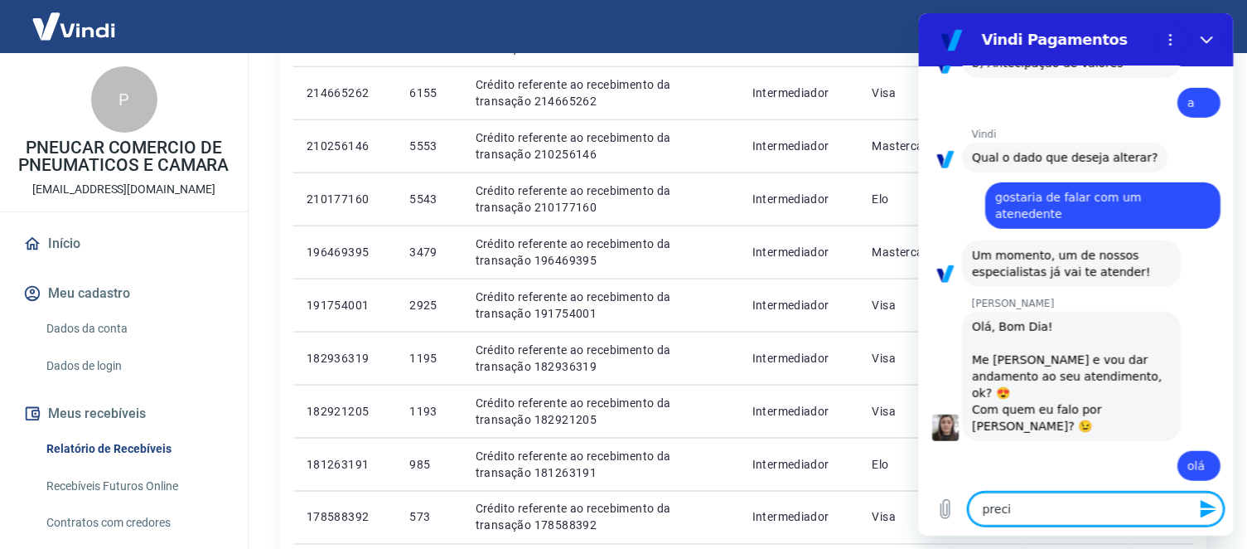
type textarea "precis"
type textarea "x"
type textarea "preciso"
type textarea "x"
type textarea "preciso"
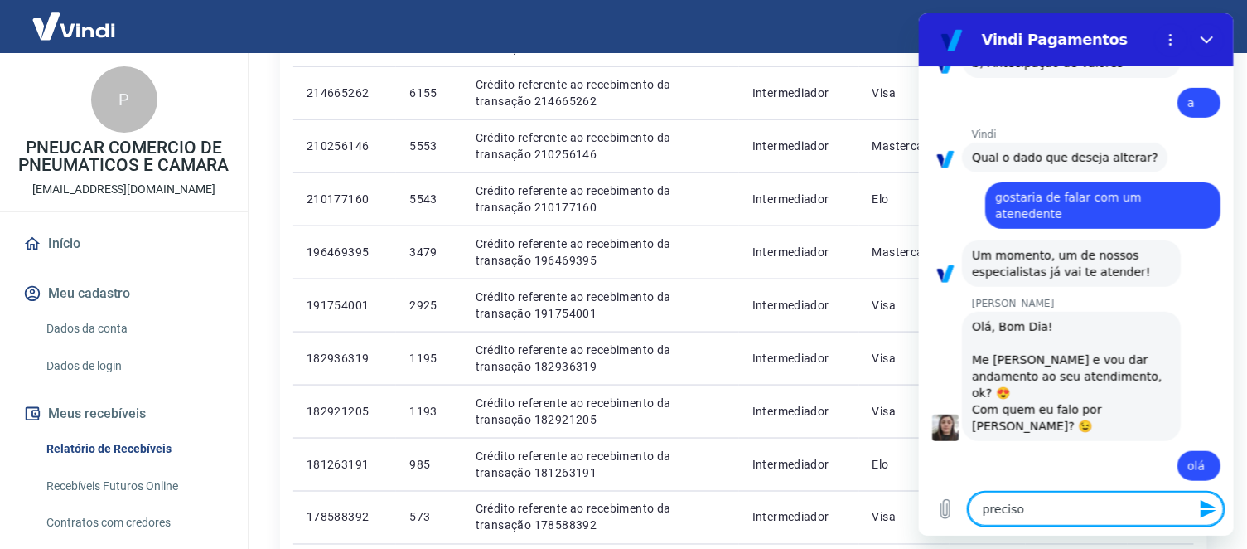
type textarea "x"
type textarea "preciso d"
type textarea "x"
type textarea "preciso de"
type textarea "x"
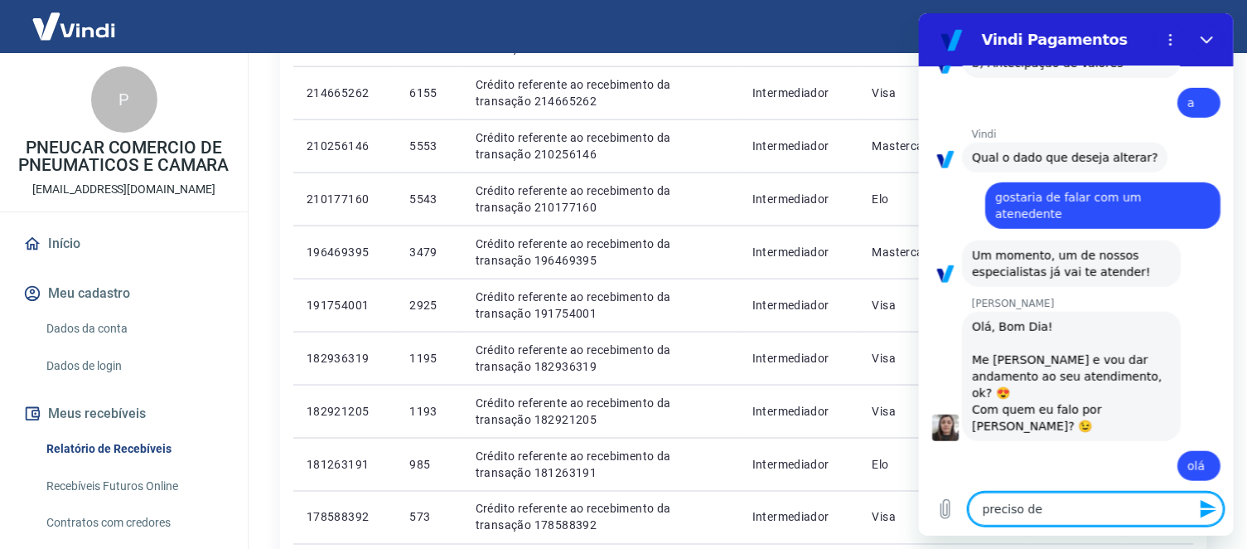
type textarea "preciso de"
type textarea "x"
type textarea "preciso de u"
type textarea "x"
type textarea "preciso de um"
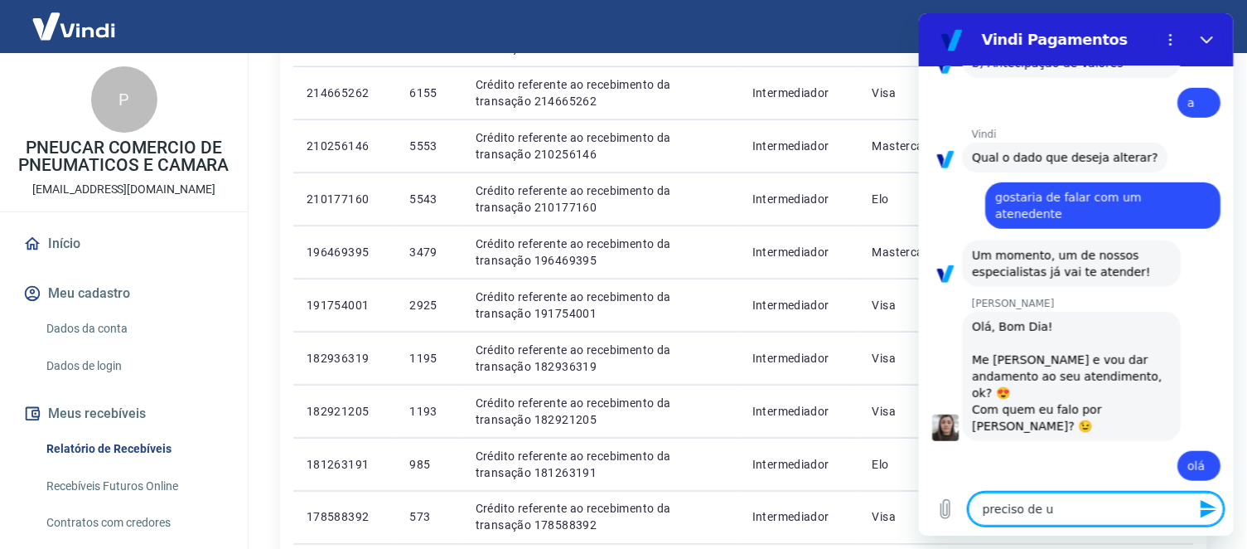
type textarea "x"
type textarea "preciso de uma"
type textarea "x"
type textarea "preciso de uma"
type textarea "x"
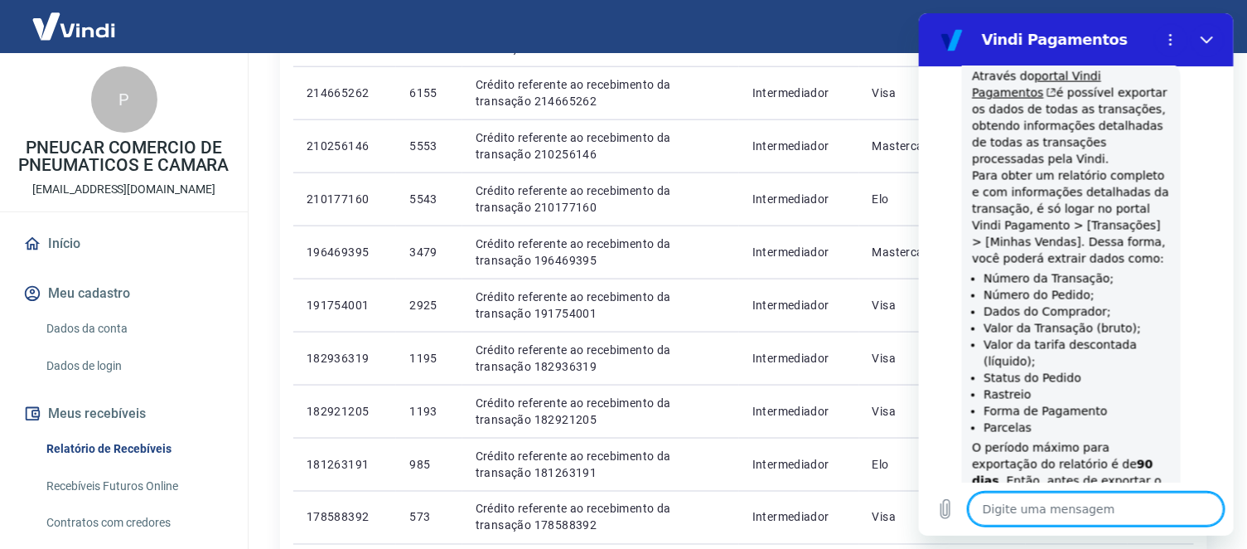
scroll to position [1031, 0]
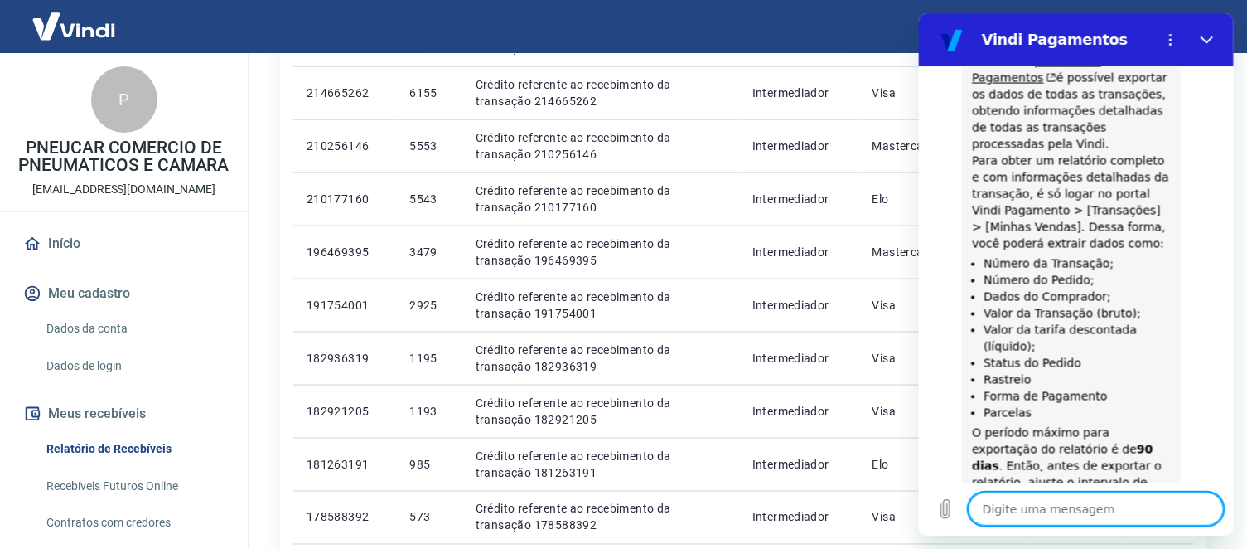
click at [1062, 502] on textarea at bounding box center [1095, 508] width 255 height 33
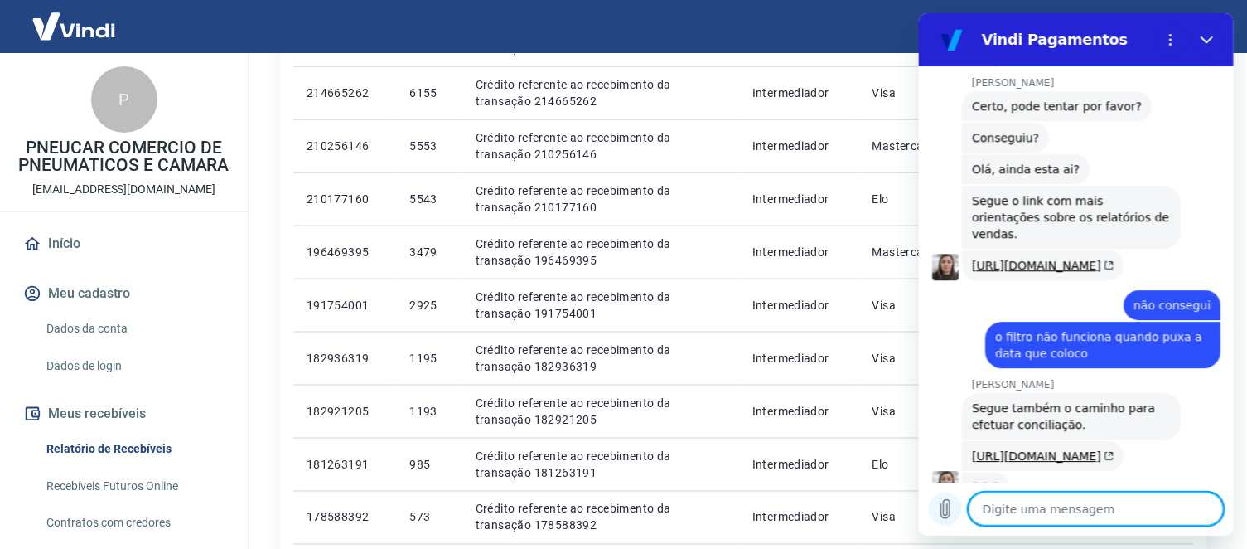
scroll to position [1676, 0]
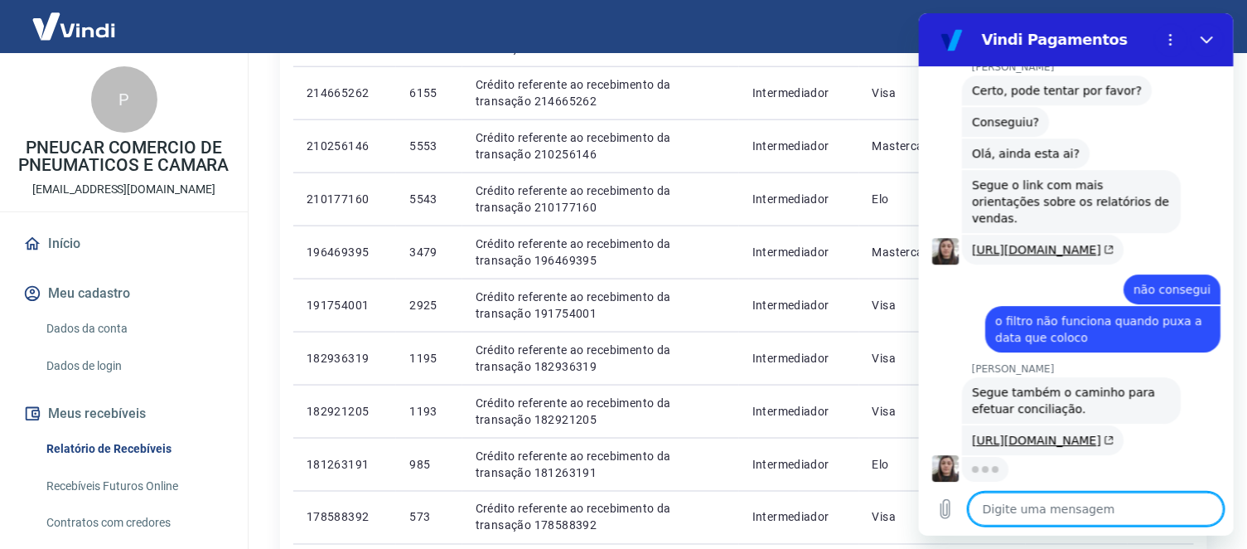
click at [1009, 501] on textarea at bounding box center [1095, 508] width 255 height 33
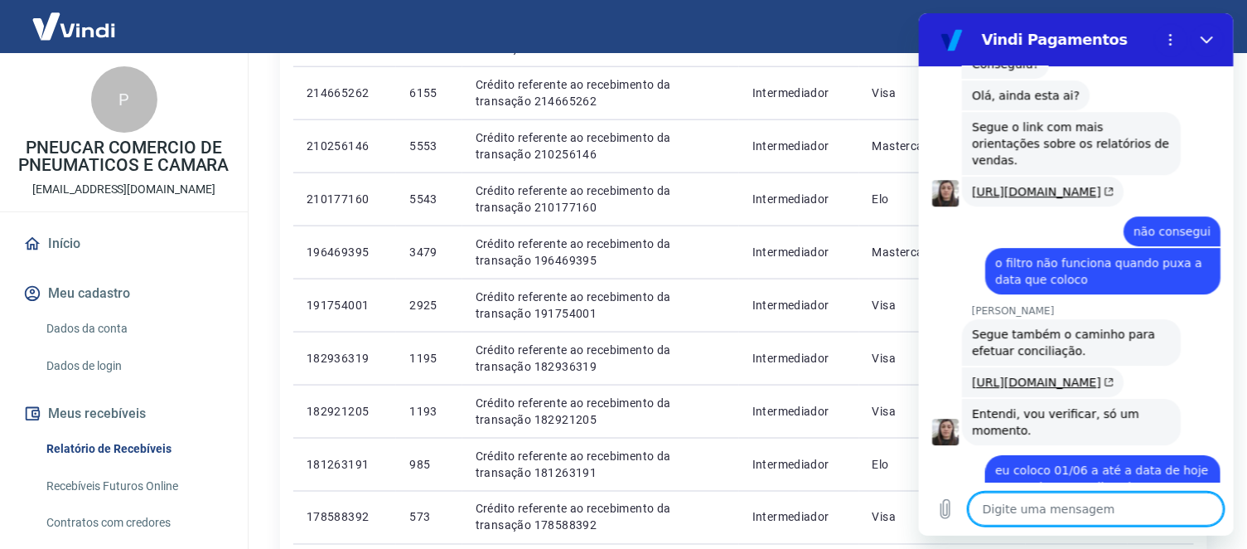
scroll to position [1605, 0]
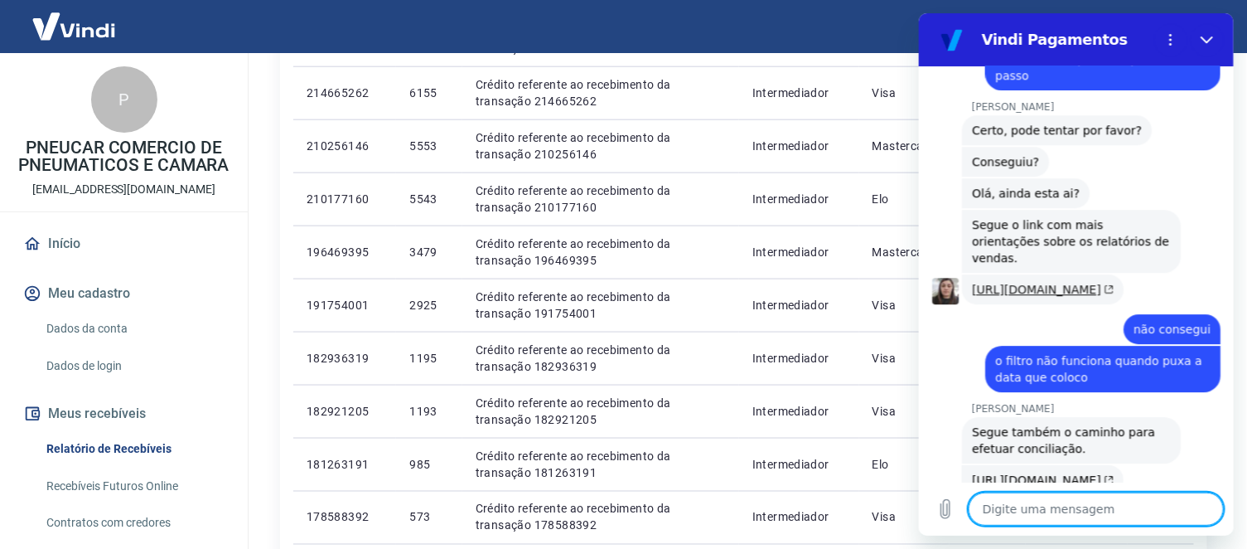
click at [1018, 283] on link "[URL][DOMAIN_NAME]" at bounding box center [1042, 289] width 142 height 13
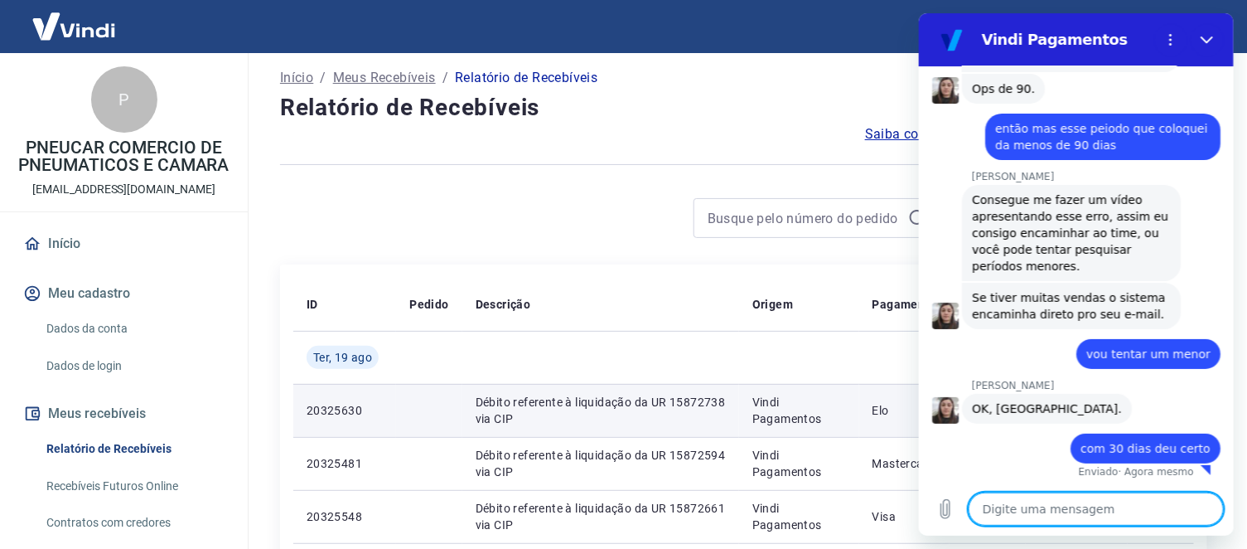
scroll to position [0, 0]
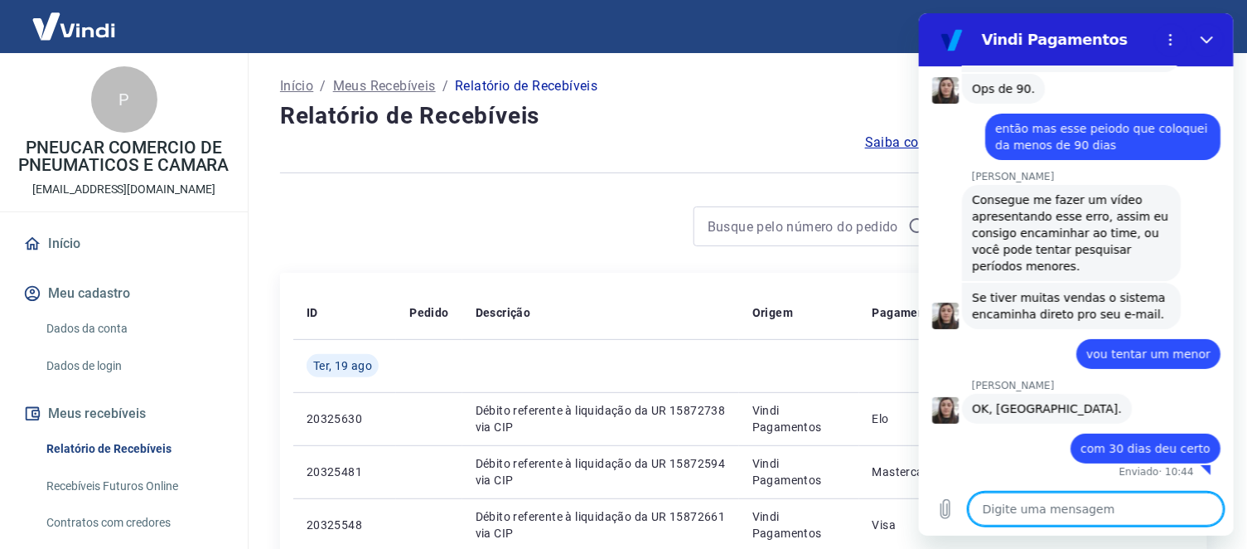
click at [1010, 504] on textarea at bounding box center [1095, 508] width 255 height 33
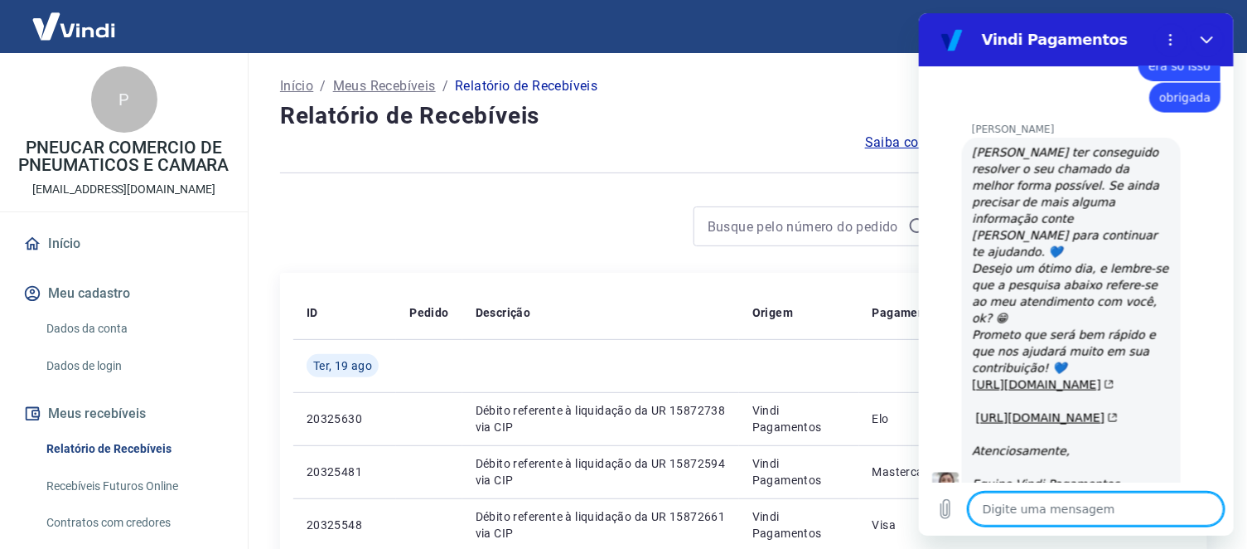
scroll to position [3269, 0]
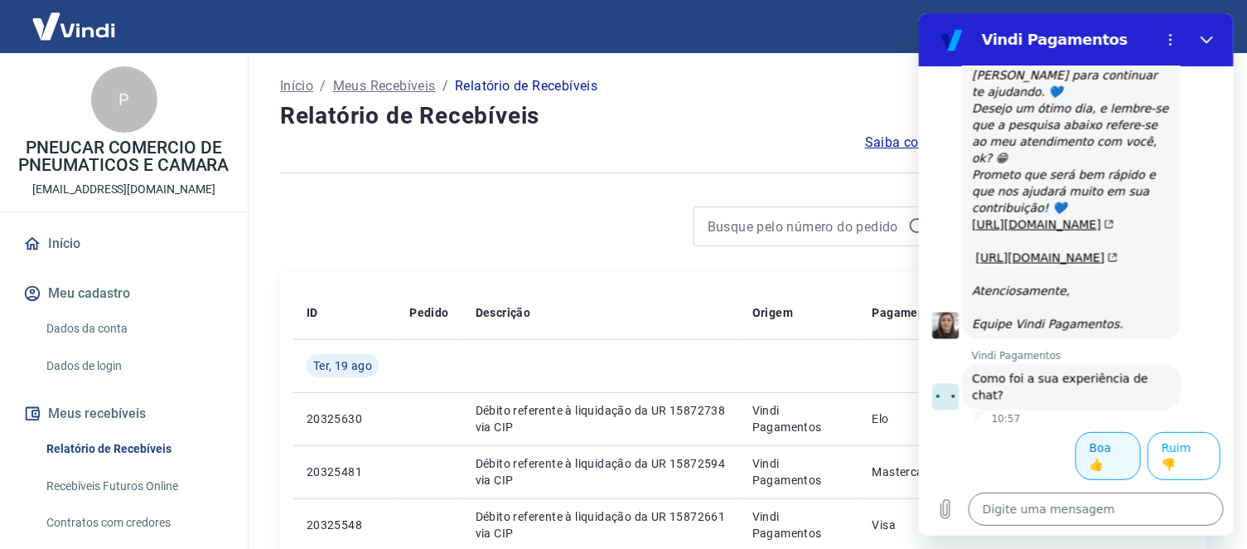
click at [1093, 452] on button "Boa 👍" at bounding box center [1107, 456] width 65 height 48
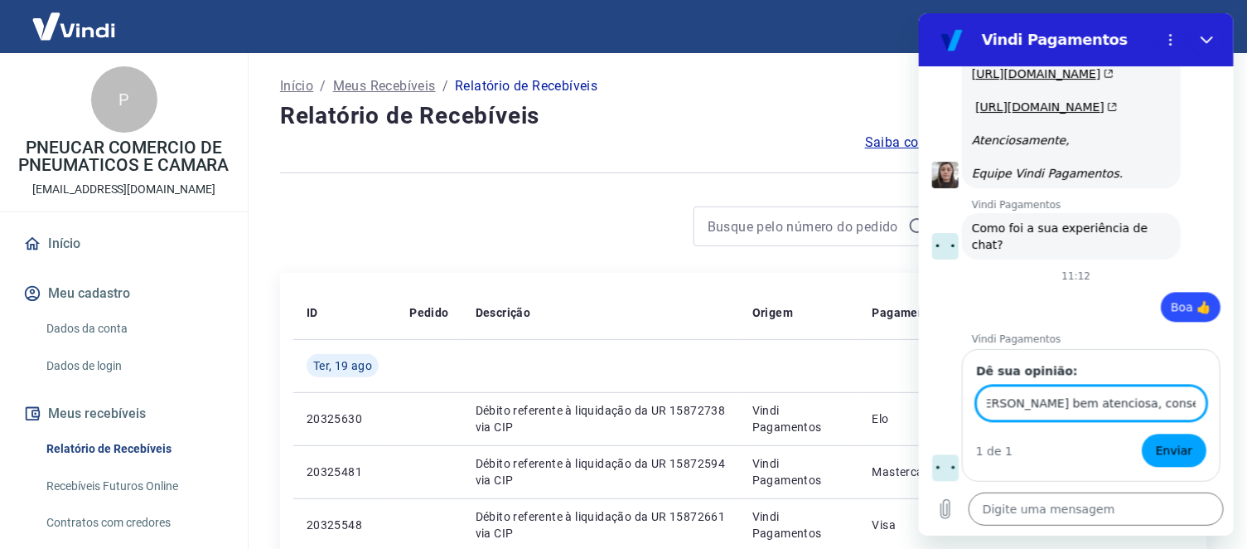
scroll to position [0, 166]
click at [1141, 434] on button "Enviar" at bounding box center [1173, 450] width 65 height 33
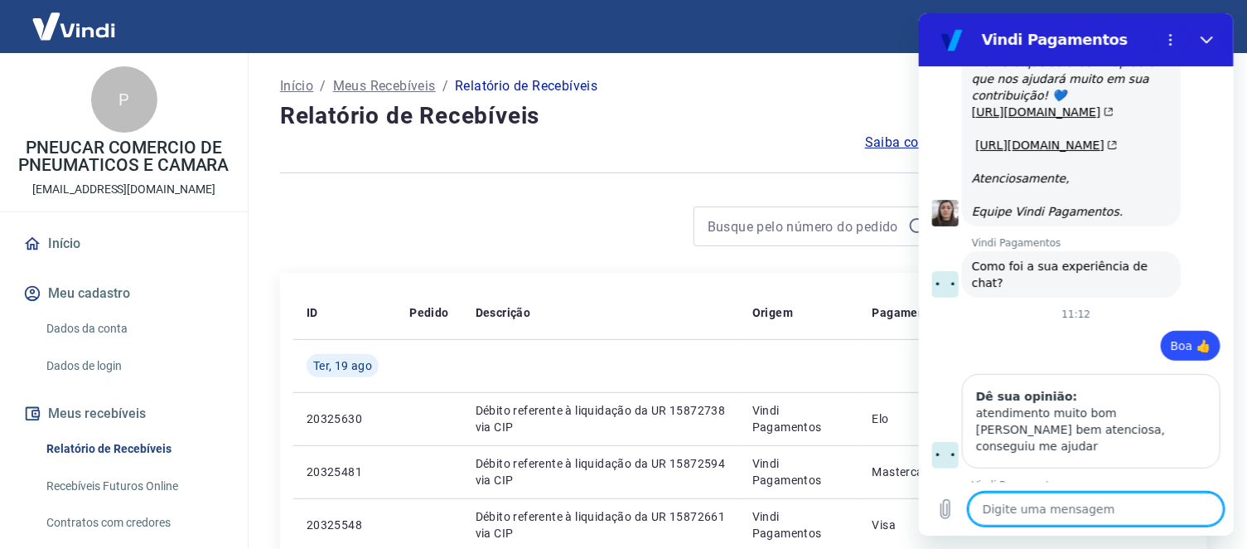
scroll to position [3473, 0]
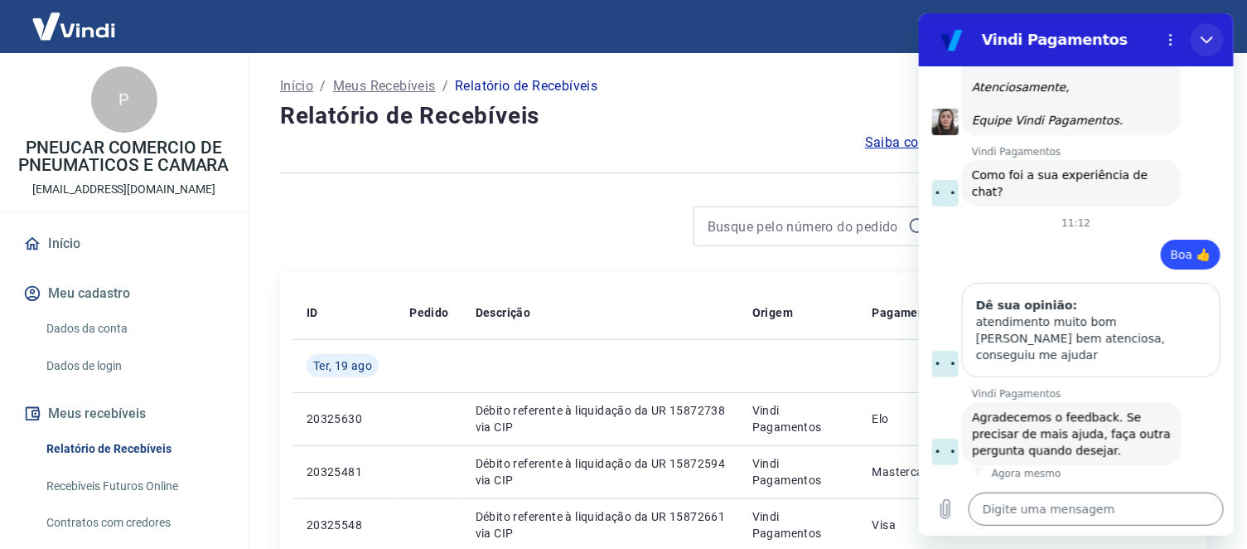
click at [1202, 40] on icon "Fechar" at bounding box center [1206, 39] width 12 height 7
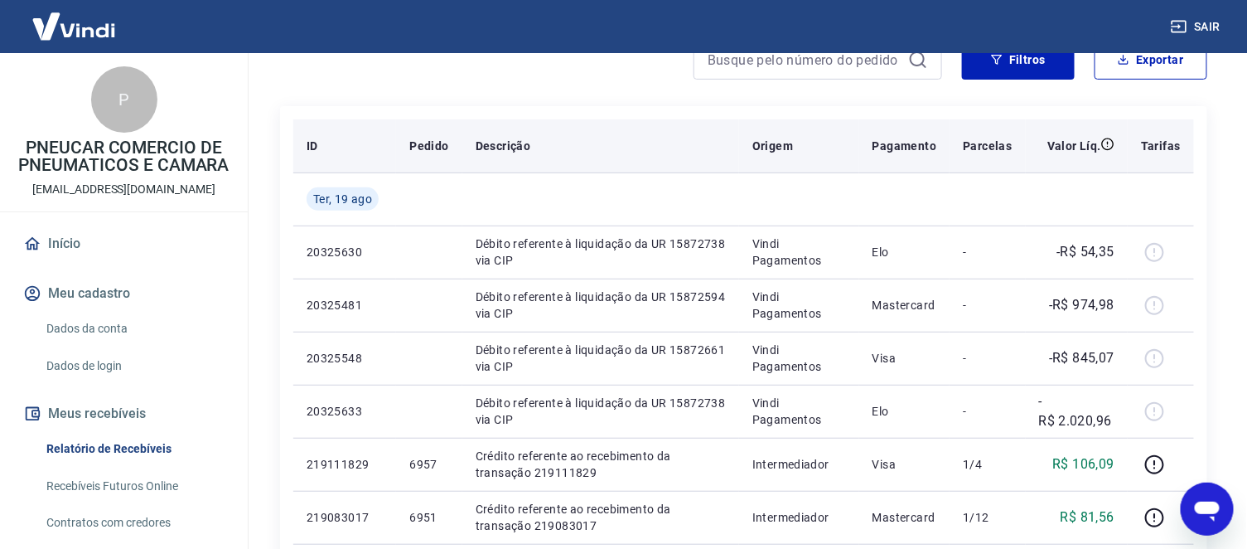
scroll to position [0, 0]
